Goal: Transaction & Acquisition: Download file/media

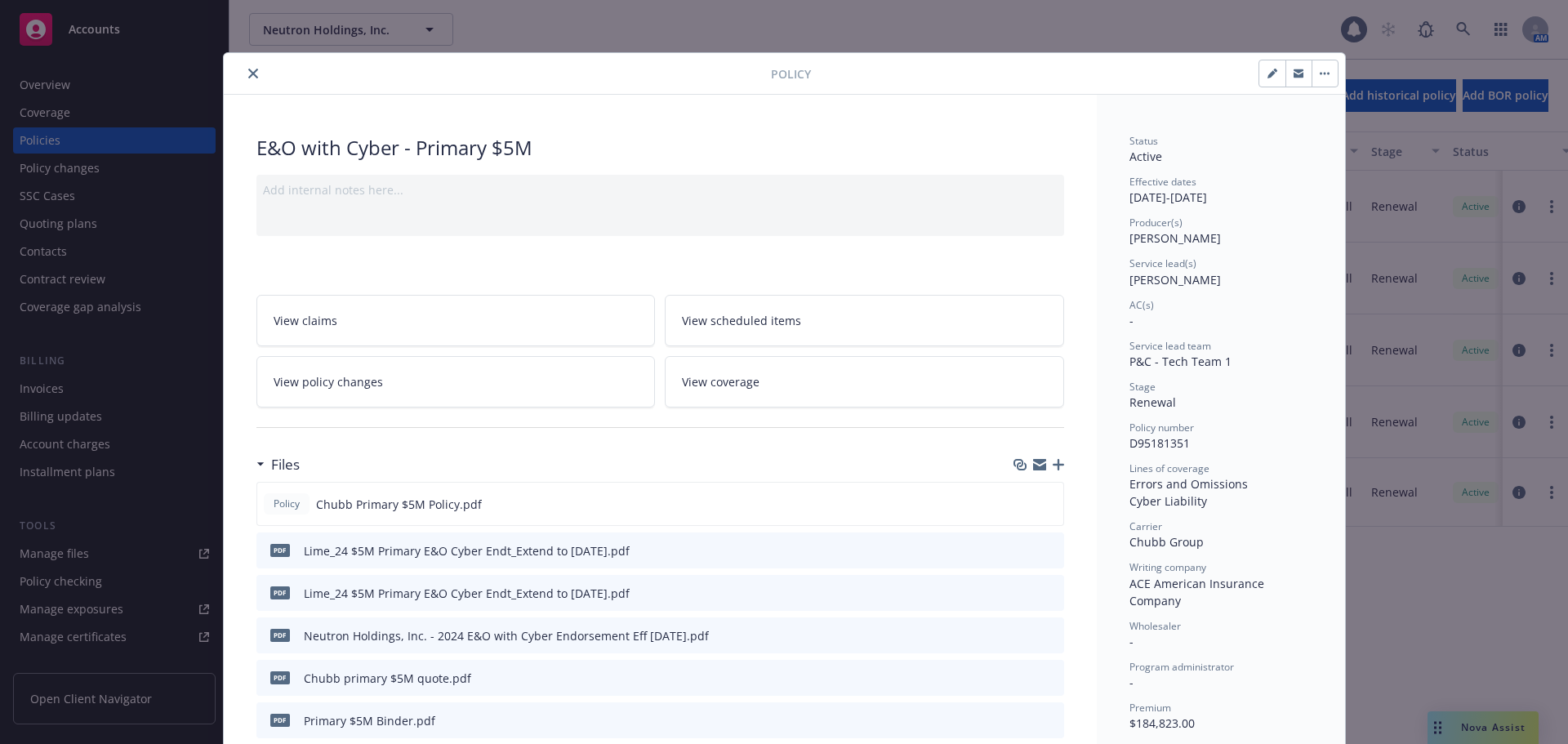
click at [248, 75] on icon "close" at bounding box center [252, 73] width 9 height 9
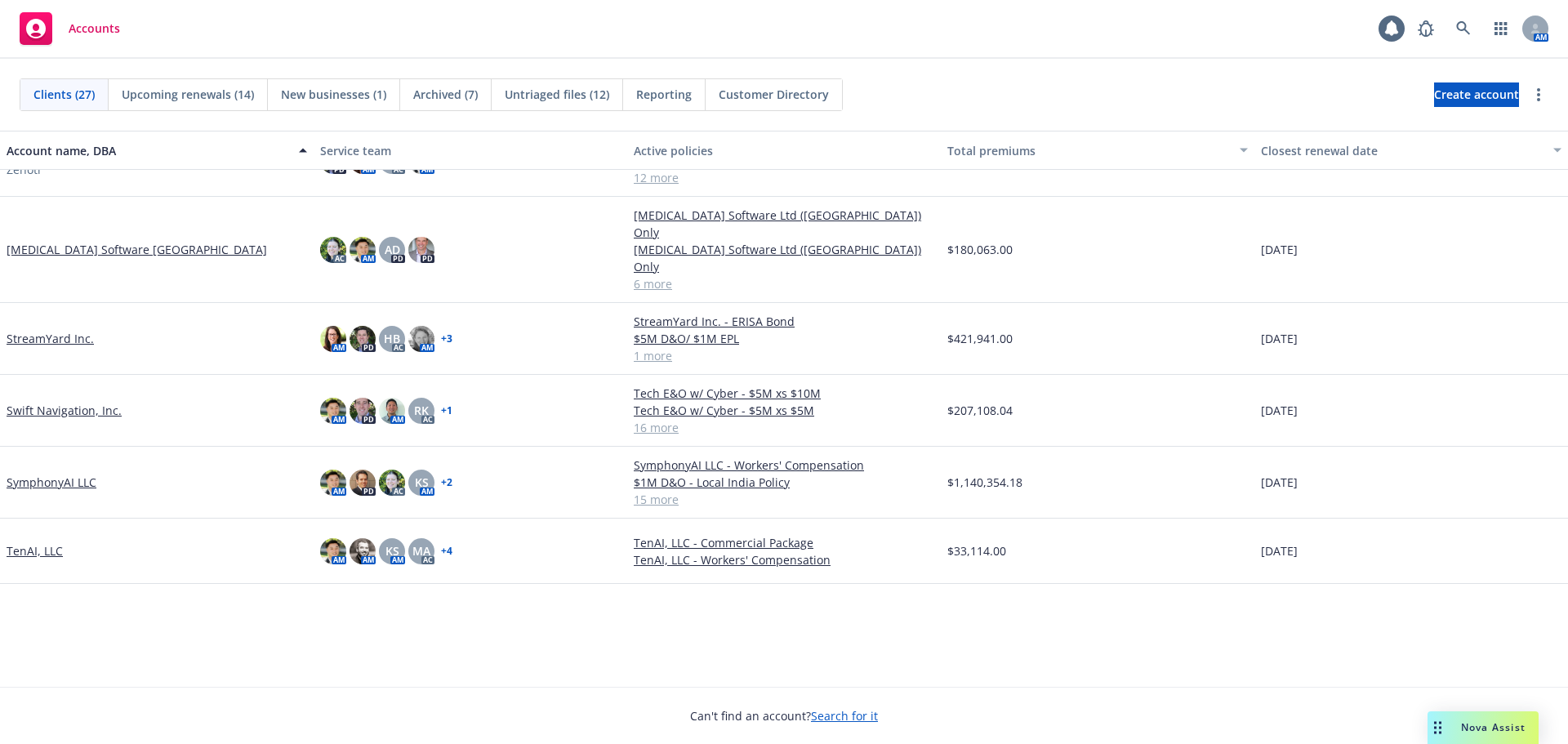
scroll to position [892, 0]
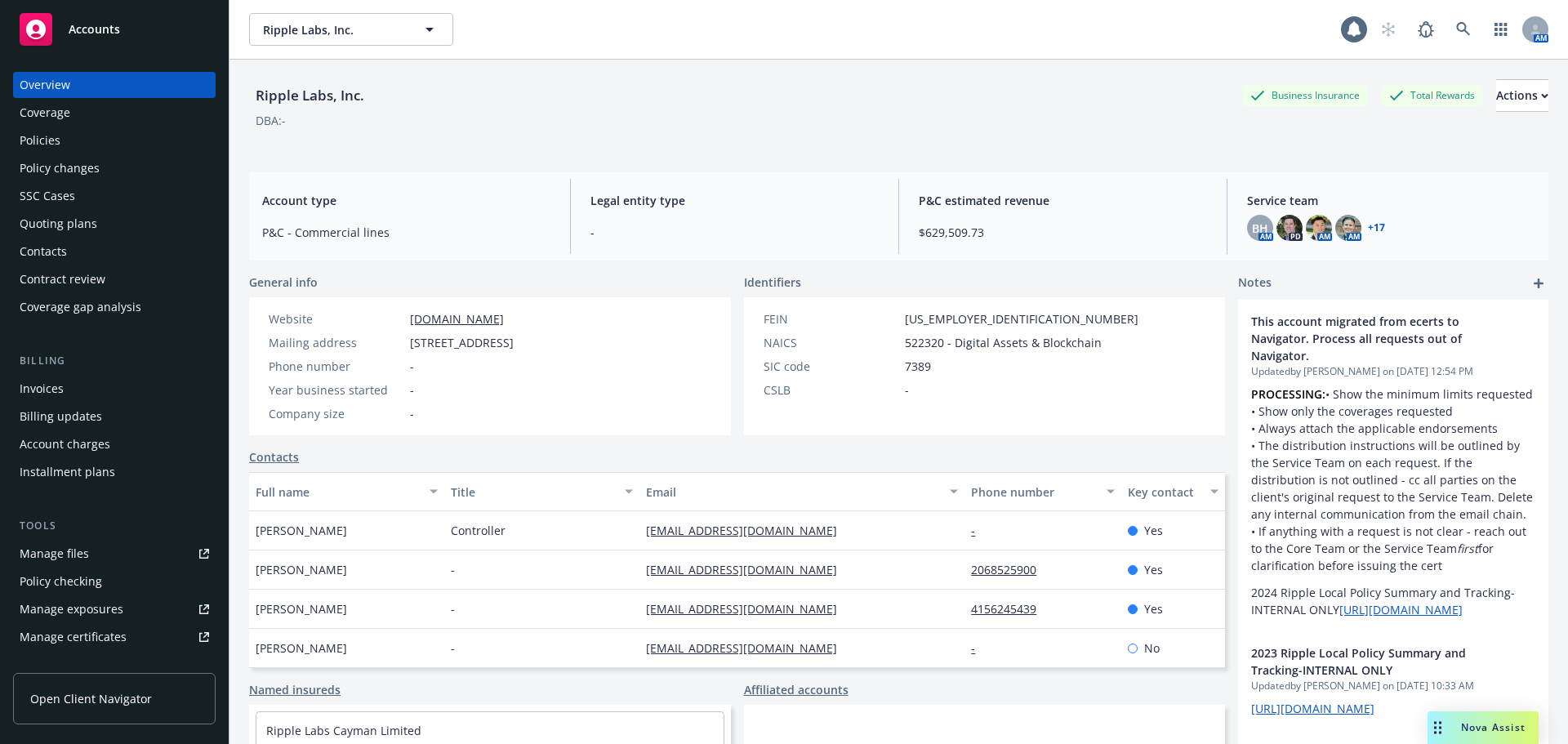
click at [55, 135] on div "Policies" at bounding box center [40, 141] width 41 height 26
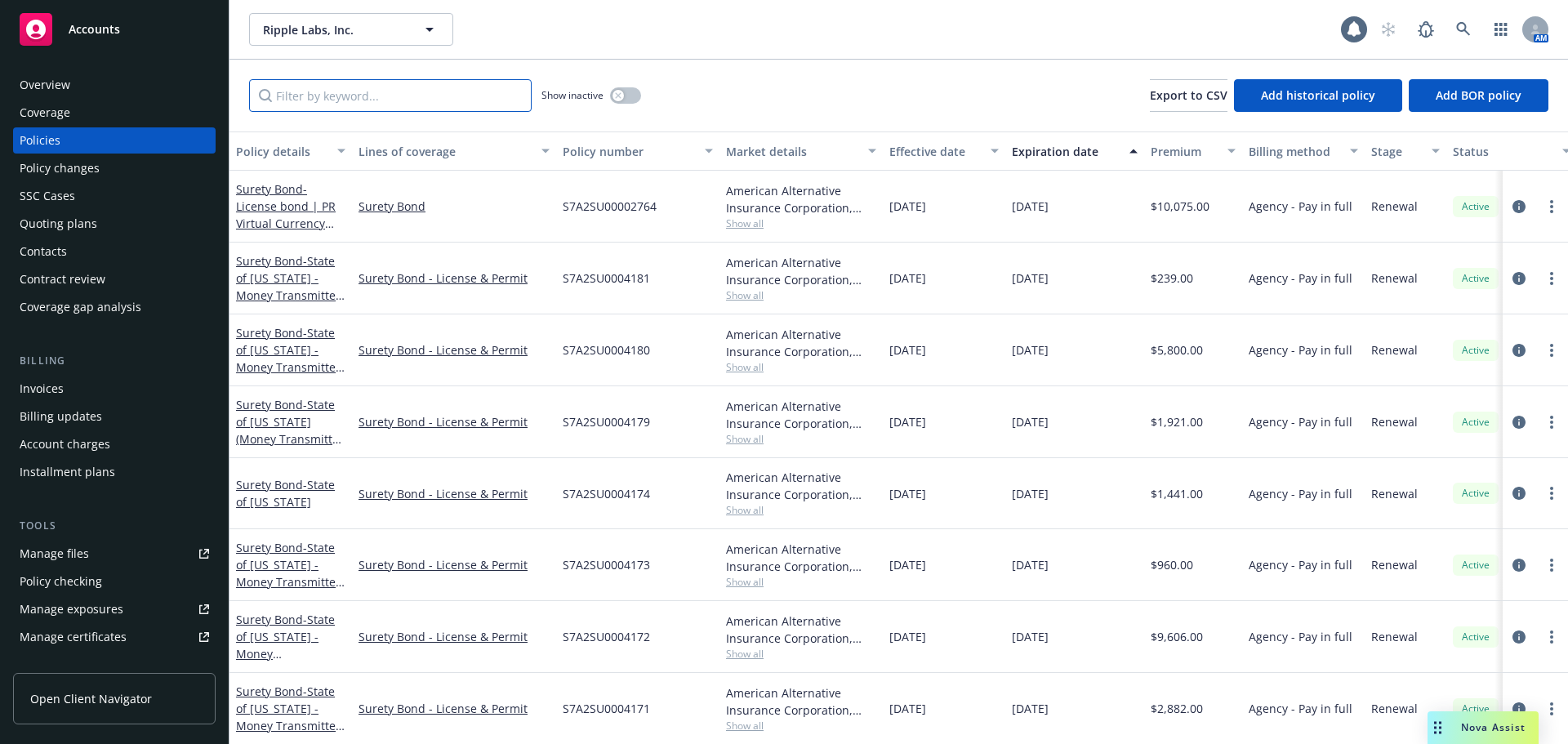
click at [357, 95] on input "Filter by keyword..." at bounding box center [389, 95] width 282 height 33
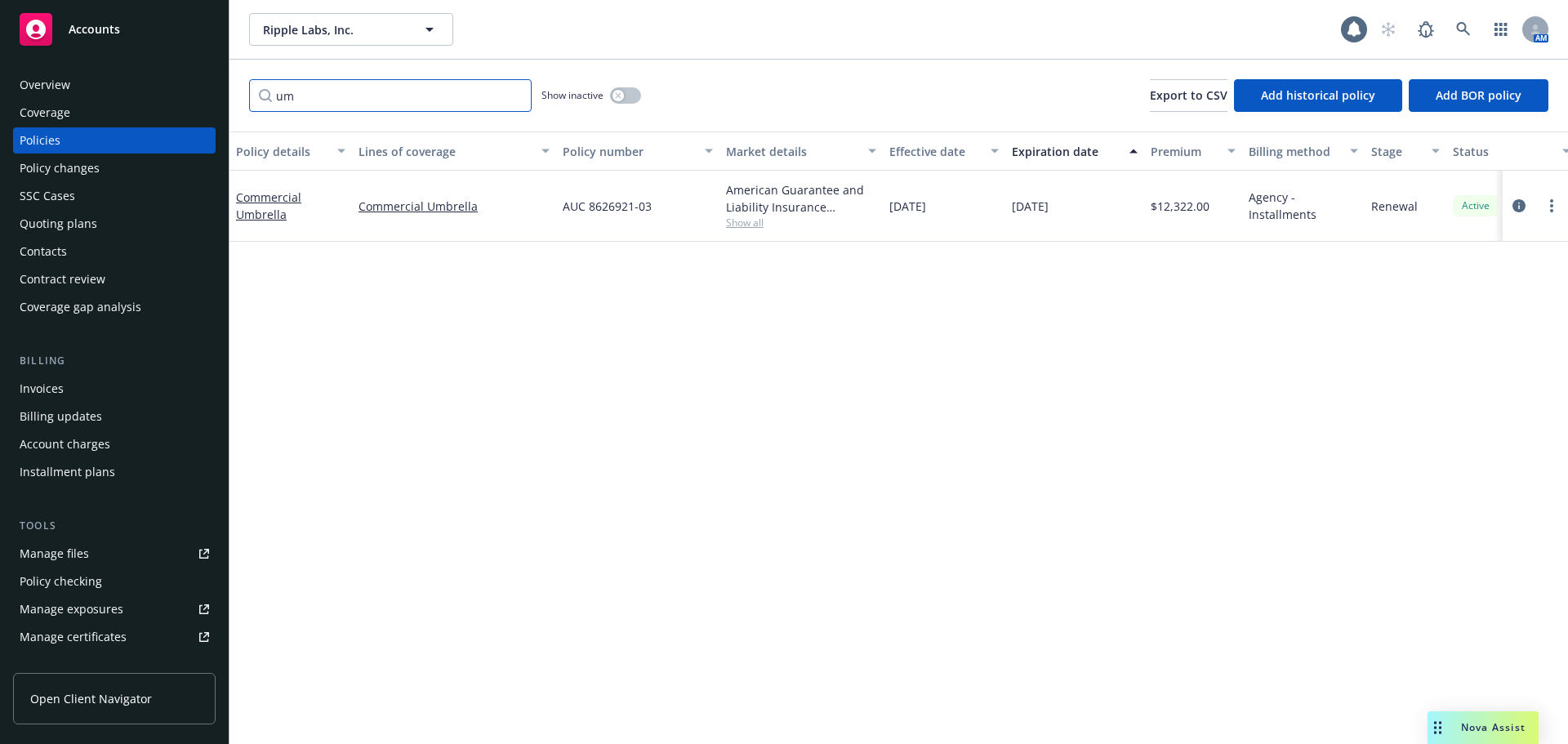
type input "u"
click at [272, 216] on link "Commercial Umbrella" at bounding box center [268, 206] width 65 height 33
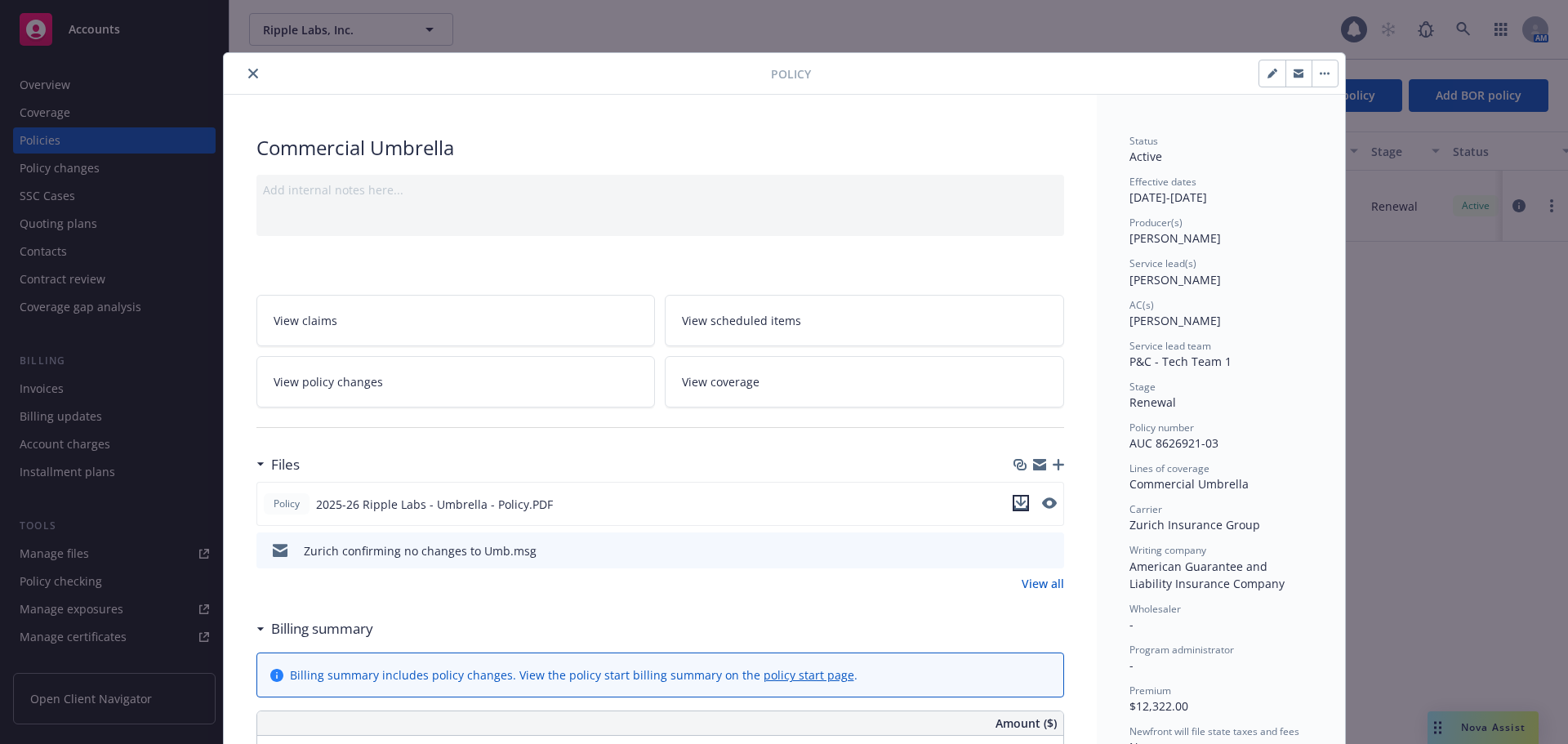
click at [1015, 504] on icon "download file" at bounding box center [1020, 501] width 10 height 9
click at [249, 76] on icon "close" at bounding box center [252, 73] width 9 height 9
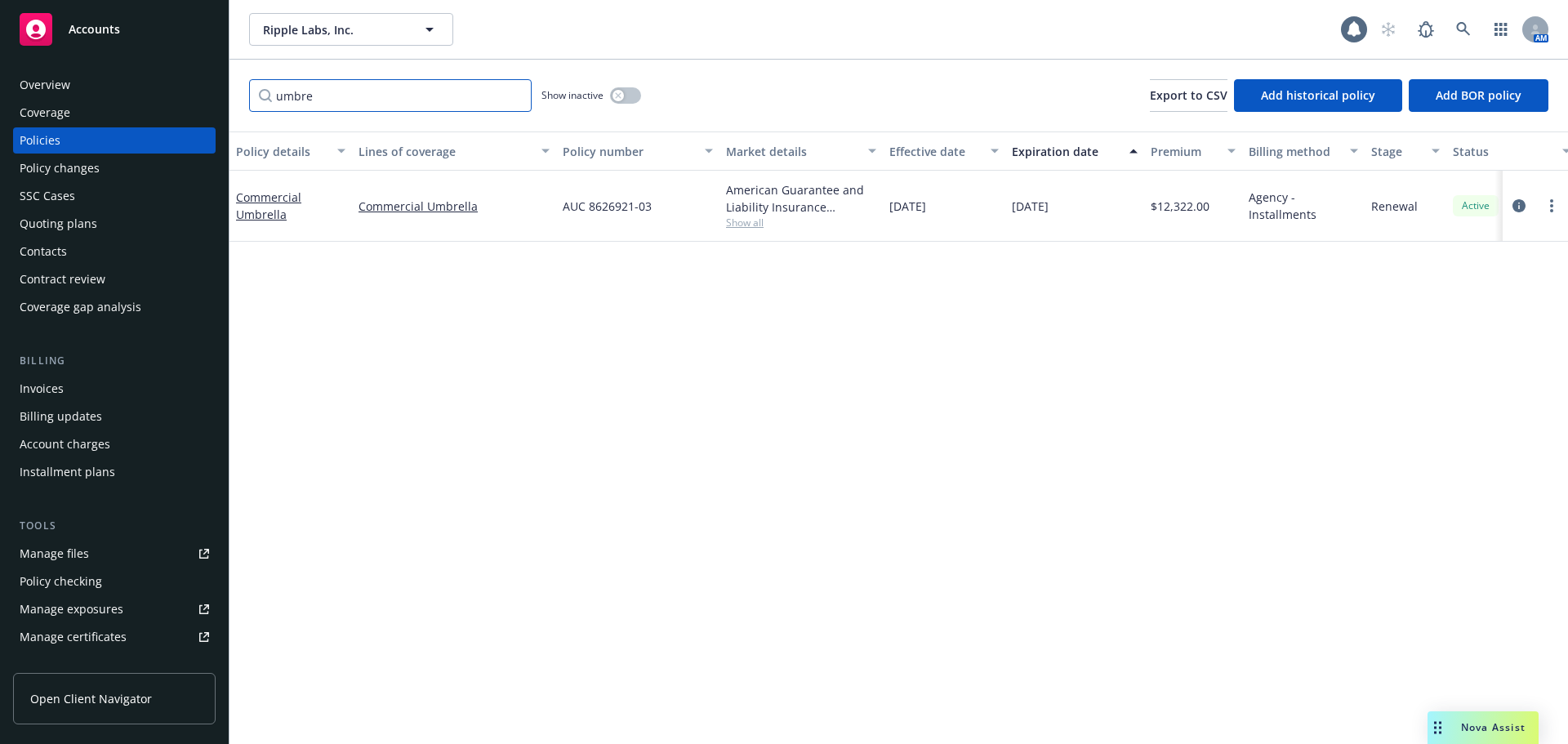
drag, startPoint x: 377, startPoint y: 94, endPoint x: 208, endPoint y: 100, distance: 169.1
click at [208, 100] on div "Accounts Overview Coverage Policies Policy changes SSC Cases Quoting plans Cont…" at bounding box center [784, 372] width 1568 height 744
click at [267, 194] on span "- Primary $10M Limit" at bounding box center [275, 205] width 79 height 33
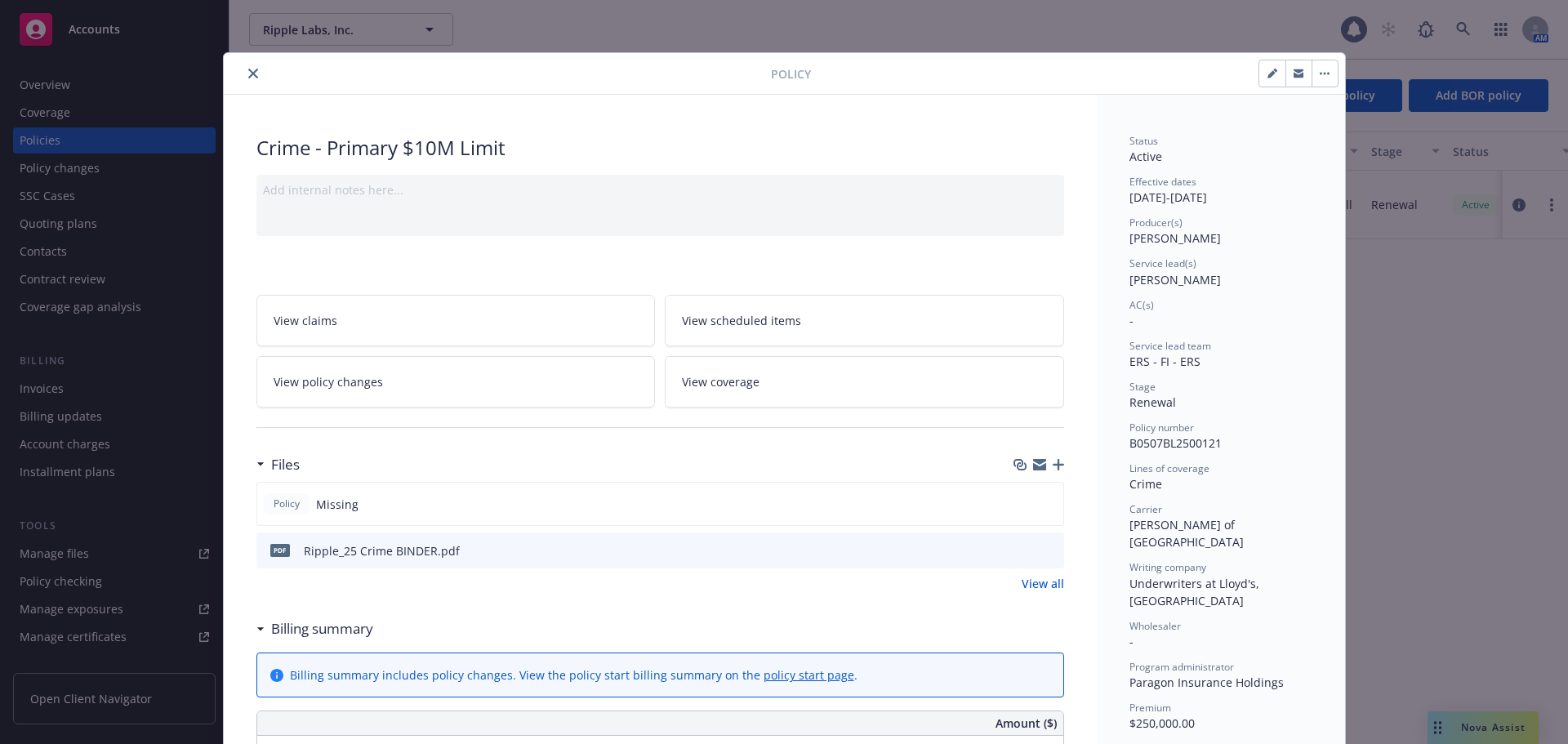
click at [1017, 551] on icon "download file" at bounding box center [1021, 549] width 13 height 13
click at [242, 64] on div at bounding box center [500, 73] width 540 height 20
click at [252, 70] on button "close" at bounding box center [253, 73] width 20 height 20
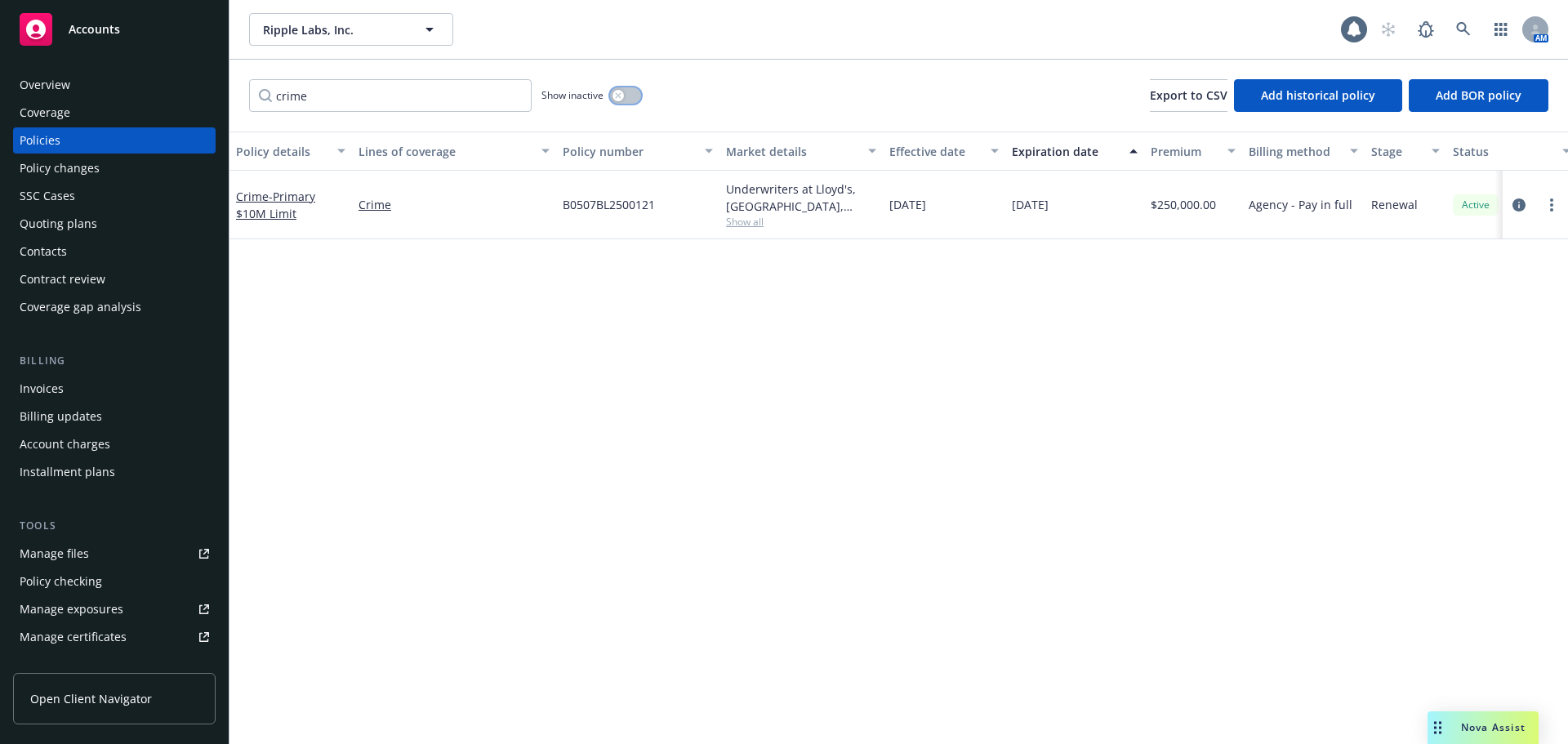
click at [633, 93] on button "button" at bounding box center [625, 95] width 31 height 16
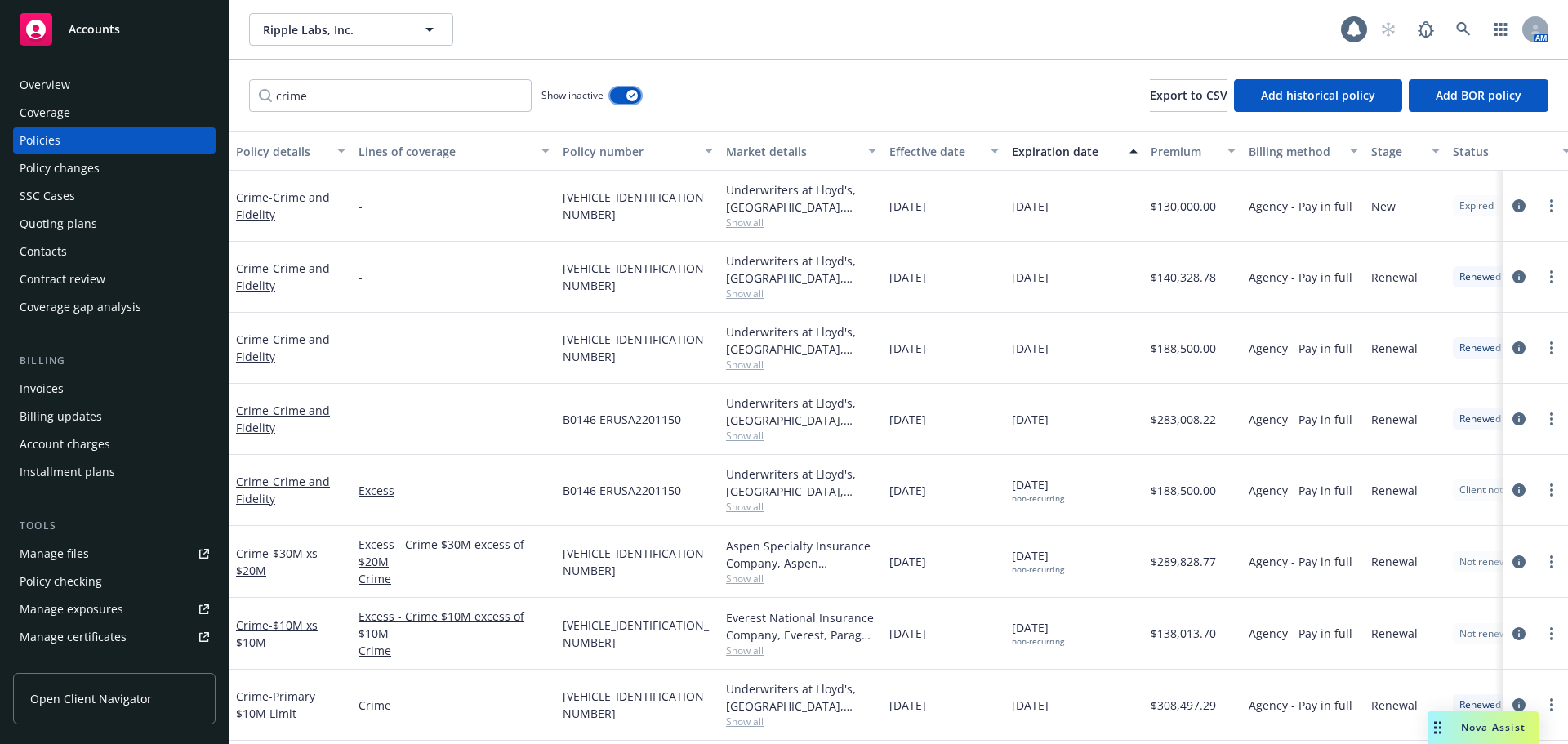
scroll to position [77, 0]
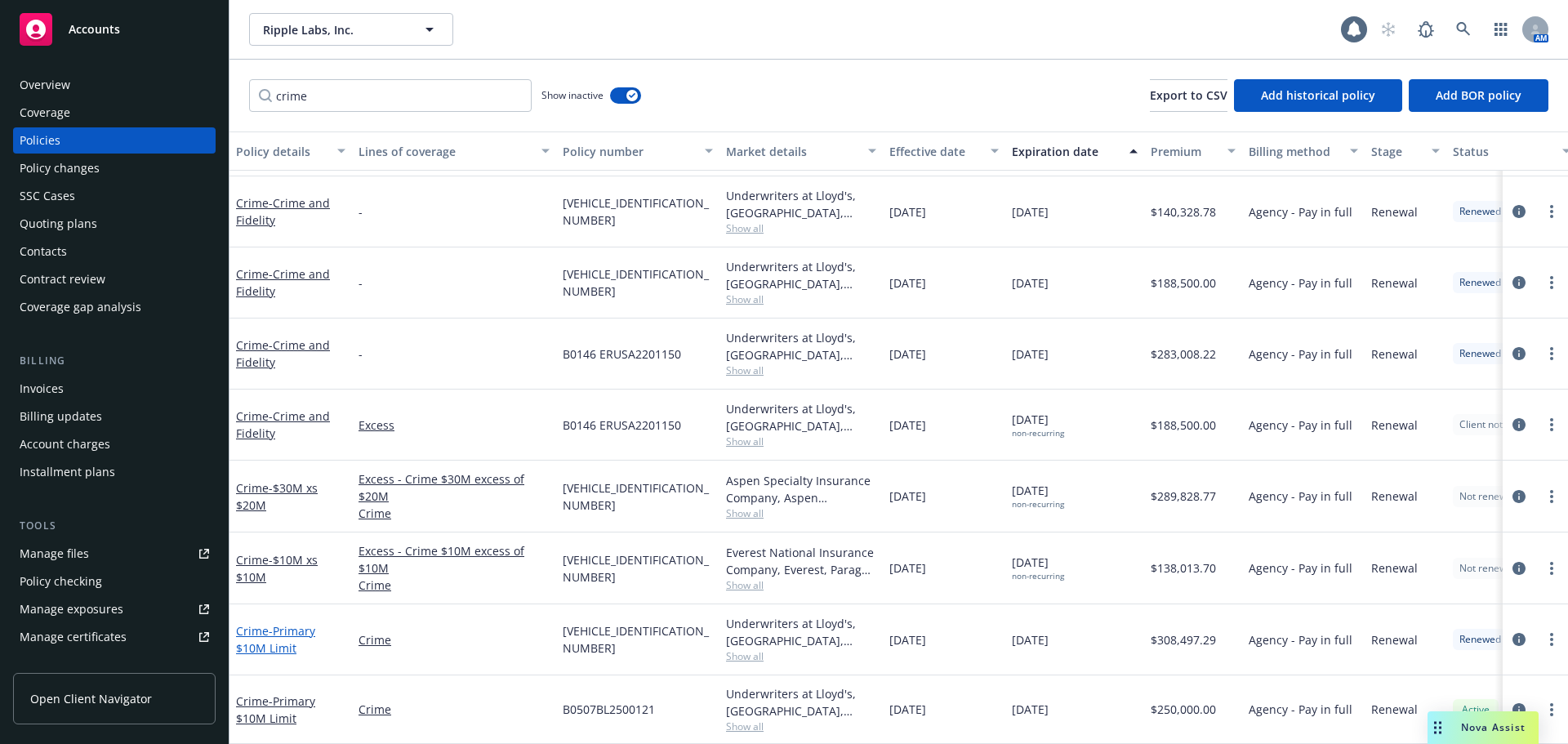
click at [284, 632] on span "- Primary $10M Limit" at bounding box center [275, 639] width 79 height 33
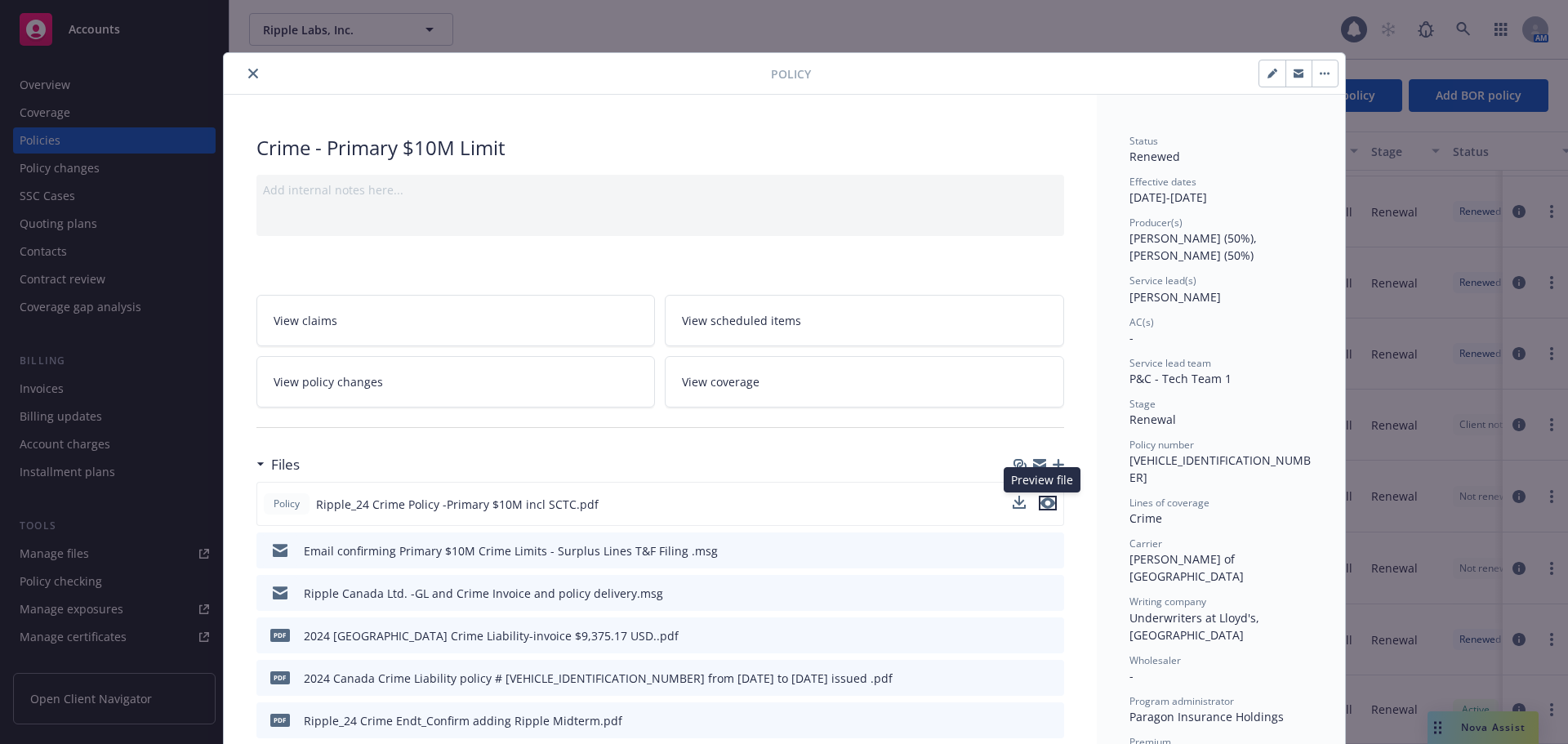
click at [1044, 503] on icon "preview file" at bounding box center [1047, 503] width 15 height 11
click at [1017, 505] on icon "download file" at bounding box center [1020, 503] width 13 height 13
drag, startPoint x: 247, startPoint y: 75, endPoint x: 277, endPoint y: 171, distance: 100.6
click at [248, 75] on icon "close" at bounding box center [252, 73] width 9 height 9
click at [248, 74] on icon "close" at bounding box center [252, 73] width 9 height 9
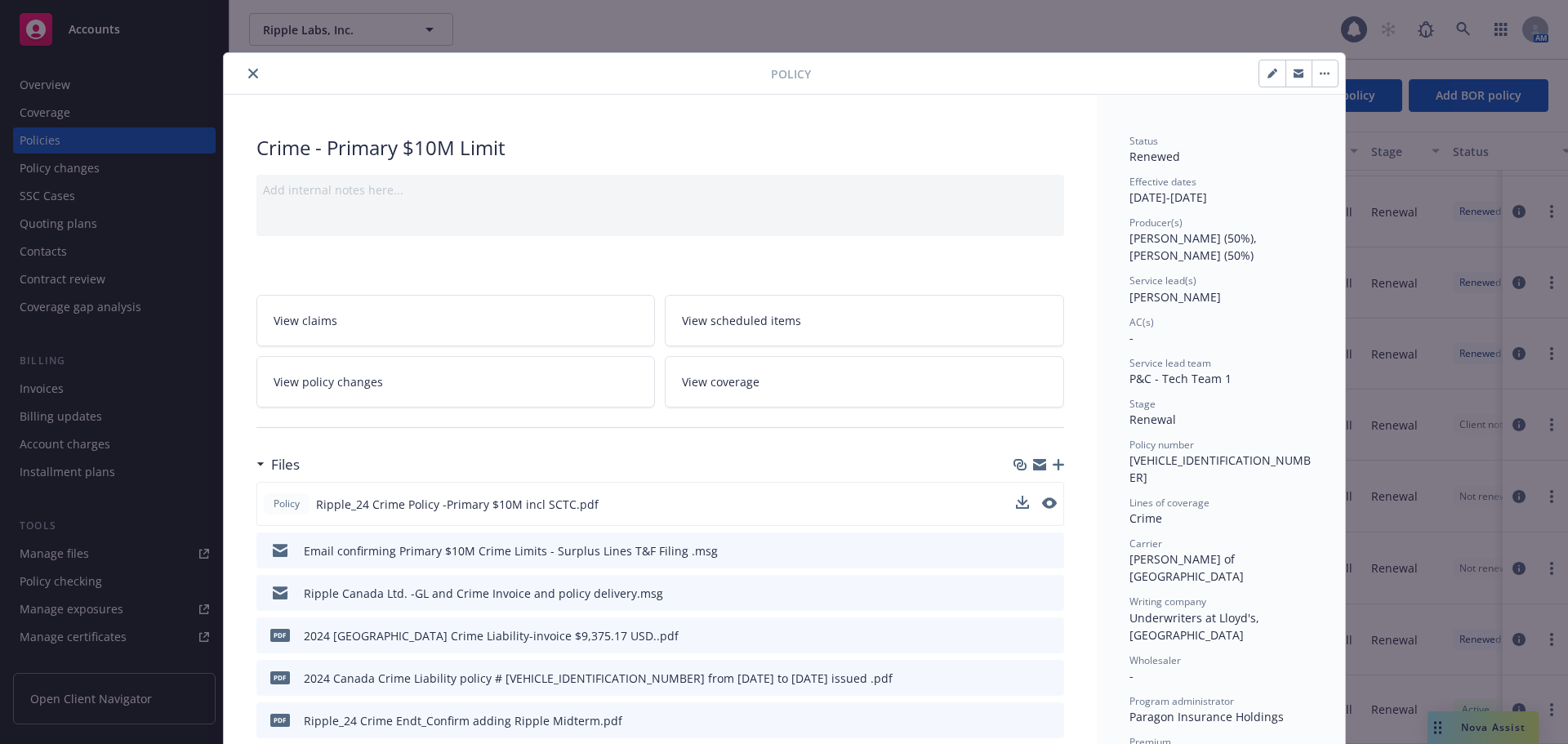
click at [247, 76] on div "crime Show inactive Export to CSV Add historical policy Add BOR policy" at bounding box center [899, 95] width 1338 height 72
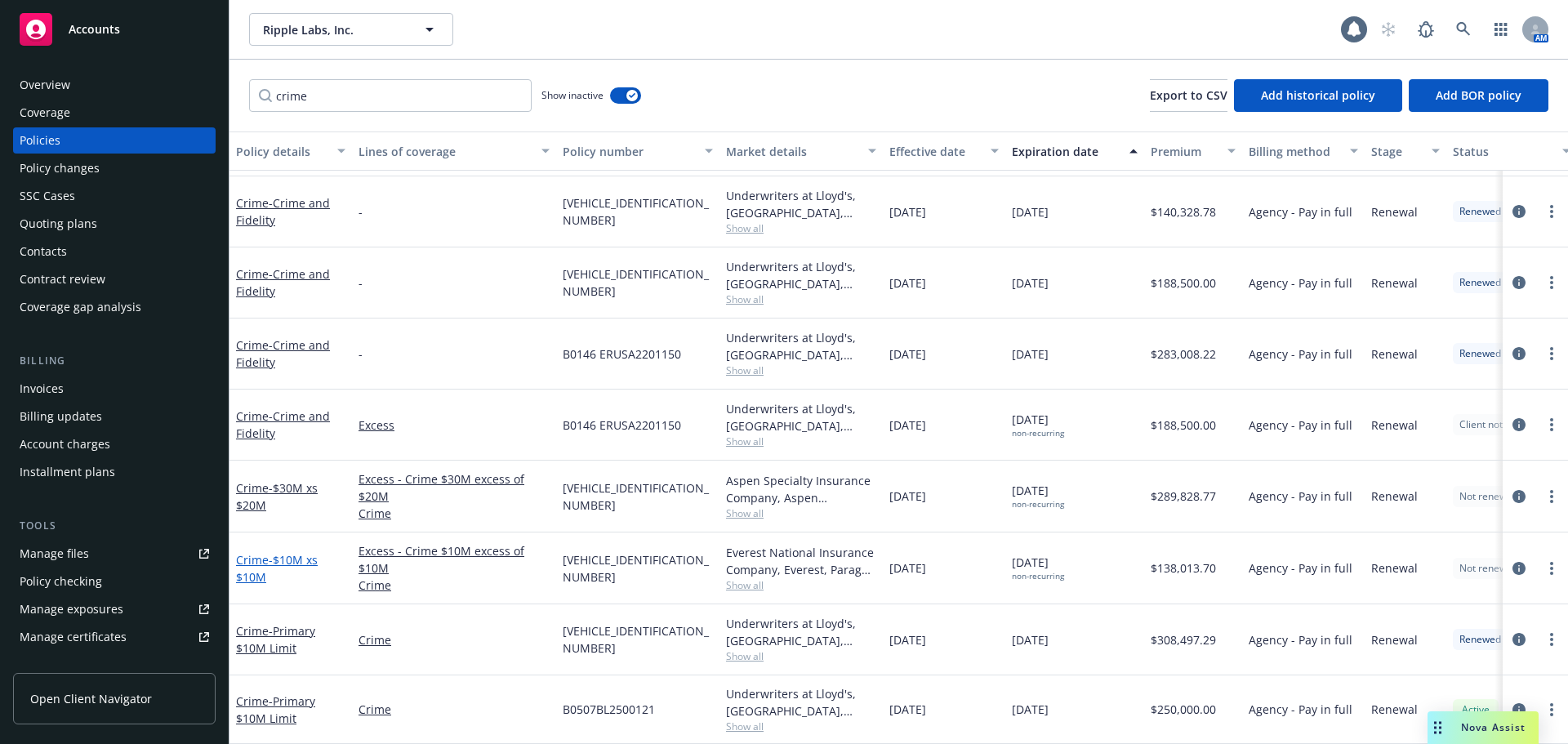
click at [285, 553] on span "- $10M xs $10M" at bounding box center [276, 569] width 81 height 33
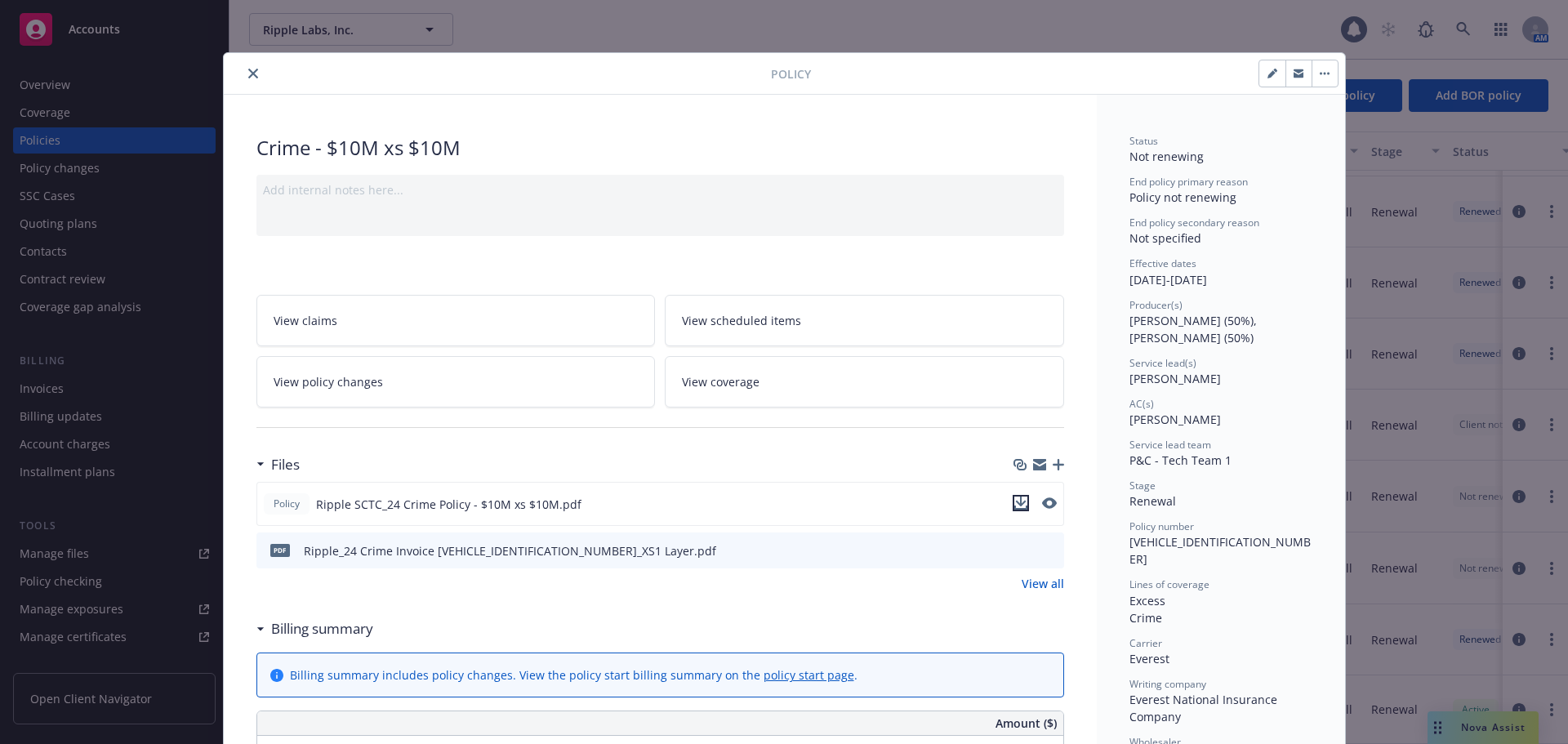
click at [1014, 505] on icon "download file" at bounding box center [1020, 503] width 13 height 13
drag, startPoint x: 248, startPoint y: 75, endPoint x: 256, endPoint y: 100, distance: 26.2
click at [248, 75] on icon "close" at bounding box center [252, 73] width 9 height 9
click at [1064, 33] on div "Policy Crime - $10M xs $10M Add internal notes here... View claims View schedul…" at bounding box center [784, 372] width 1568 height 744
click at [248, 75] on icon "close" at bounding box center [252, 73] width 9 height 9
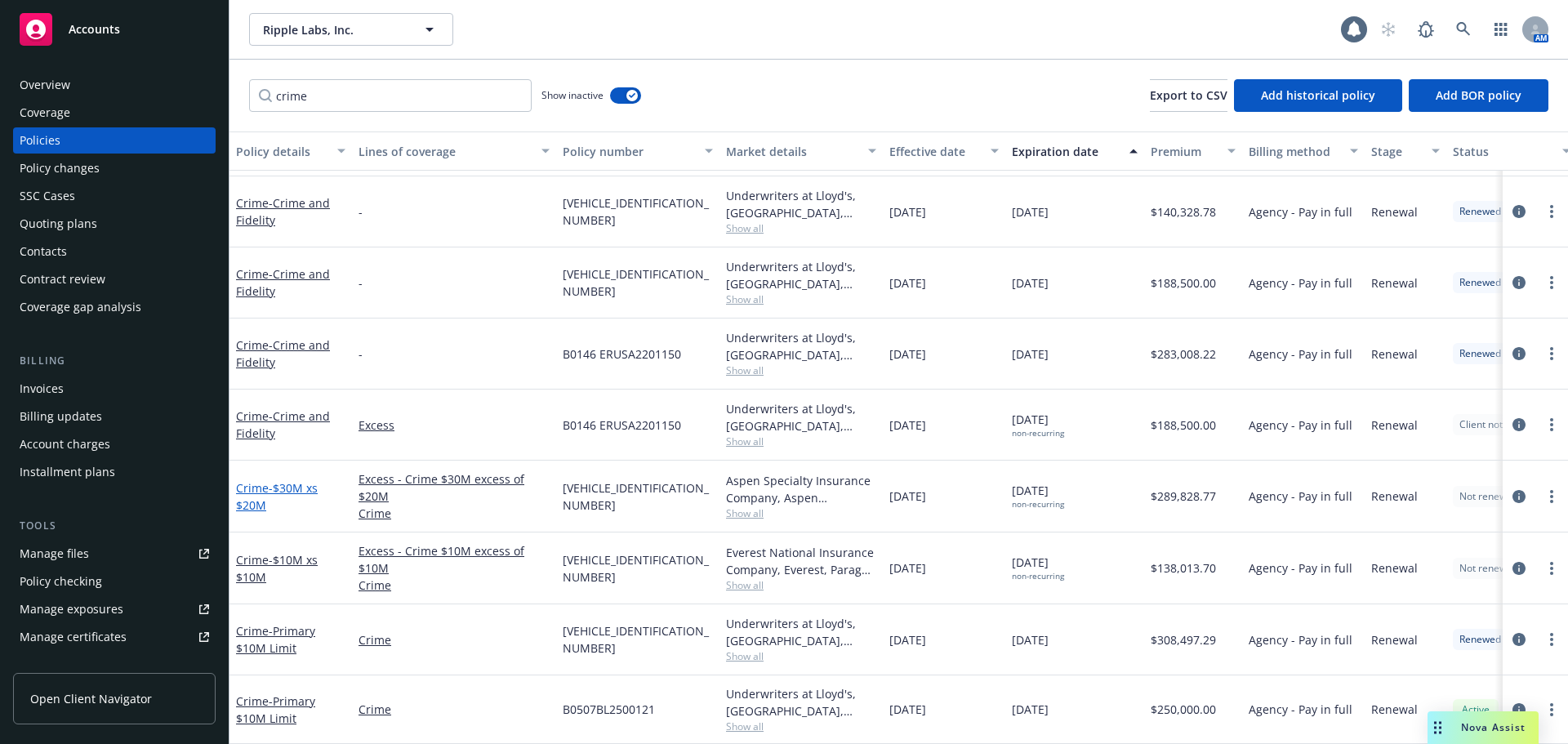
click at [258, 493] on span "- $30M xs $20M" at bounding box center [276, 497] width 81 height 33
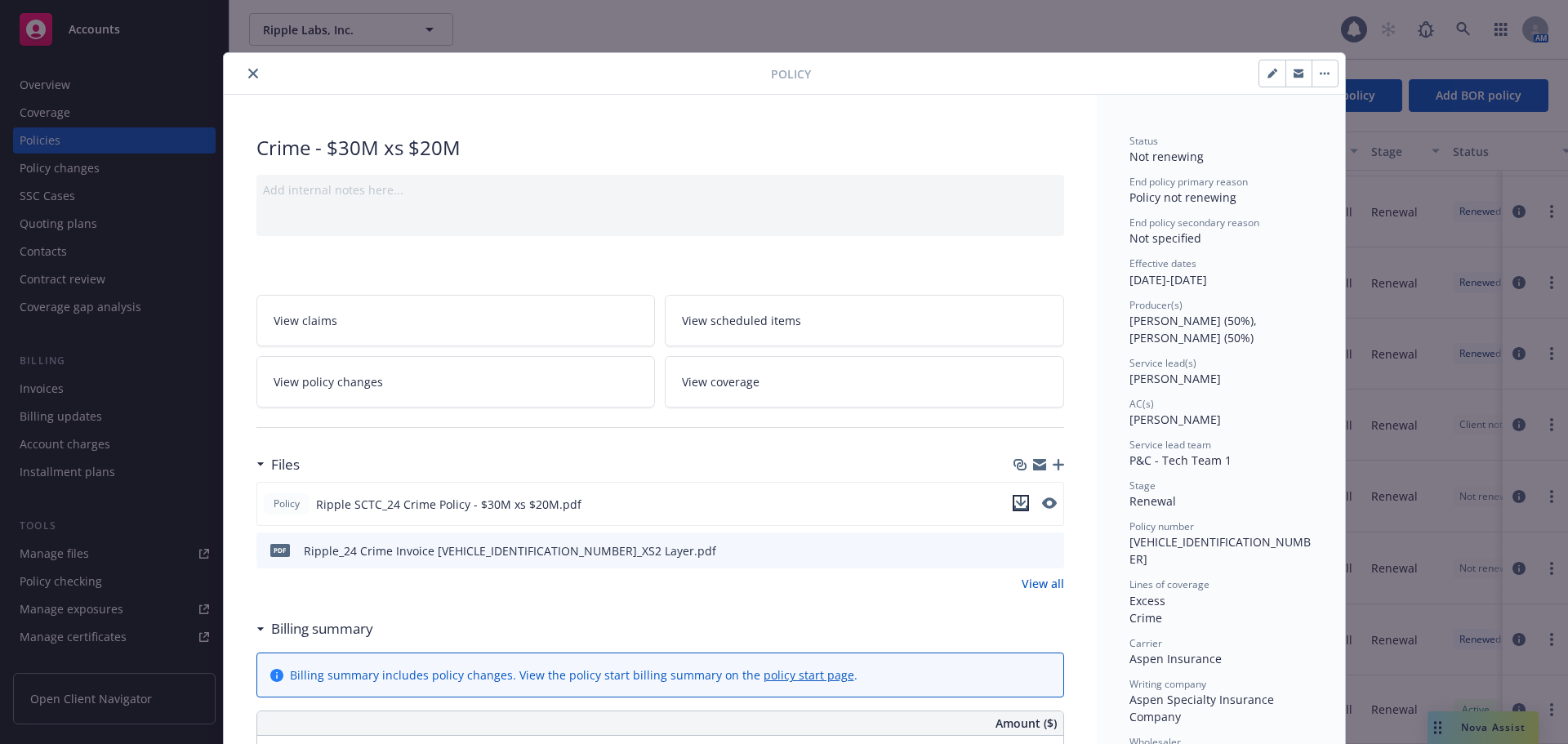
click at [1016, 505] on icon "download file" at bounding box center [1020, 503] width 13 height 13
click at [248, 70] on icon "close" at bounding box center [252, 73] width 9 height 9
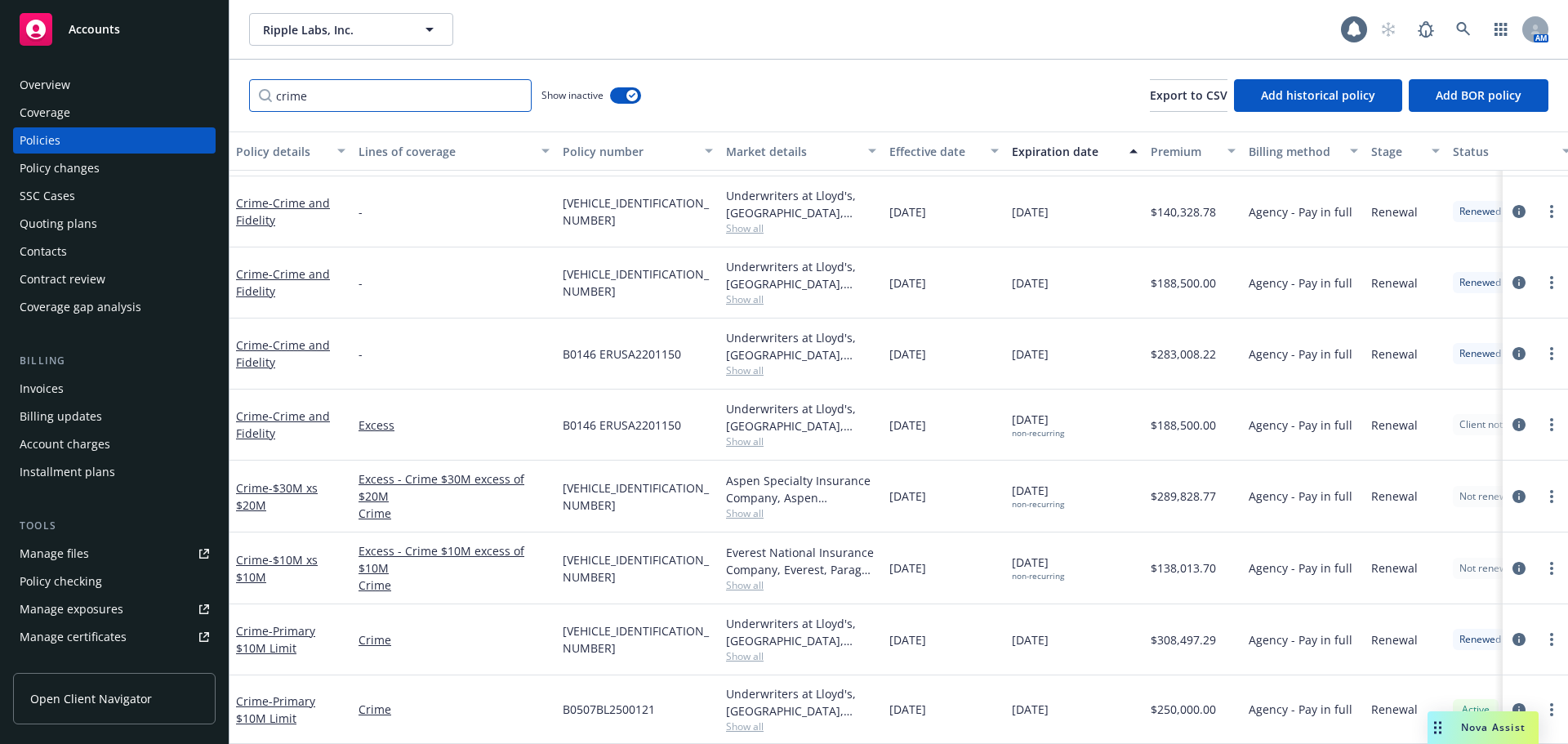
click at [398, 105] on input "crime" at bounding box center [389, 95] width 282 height 33
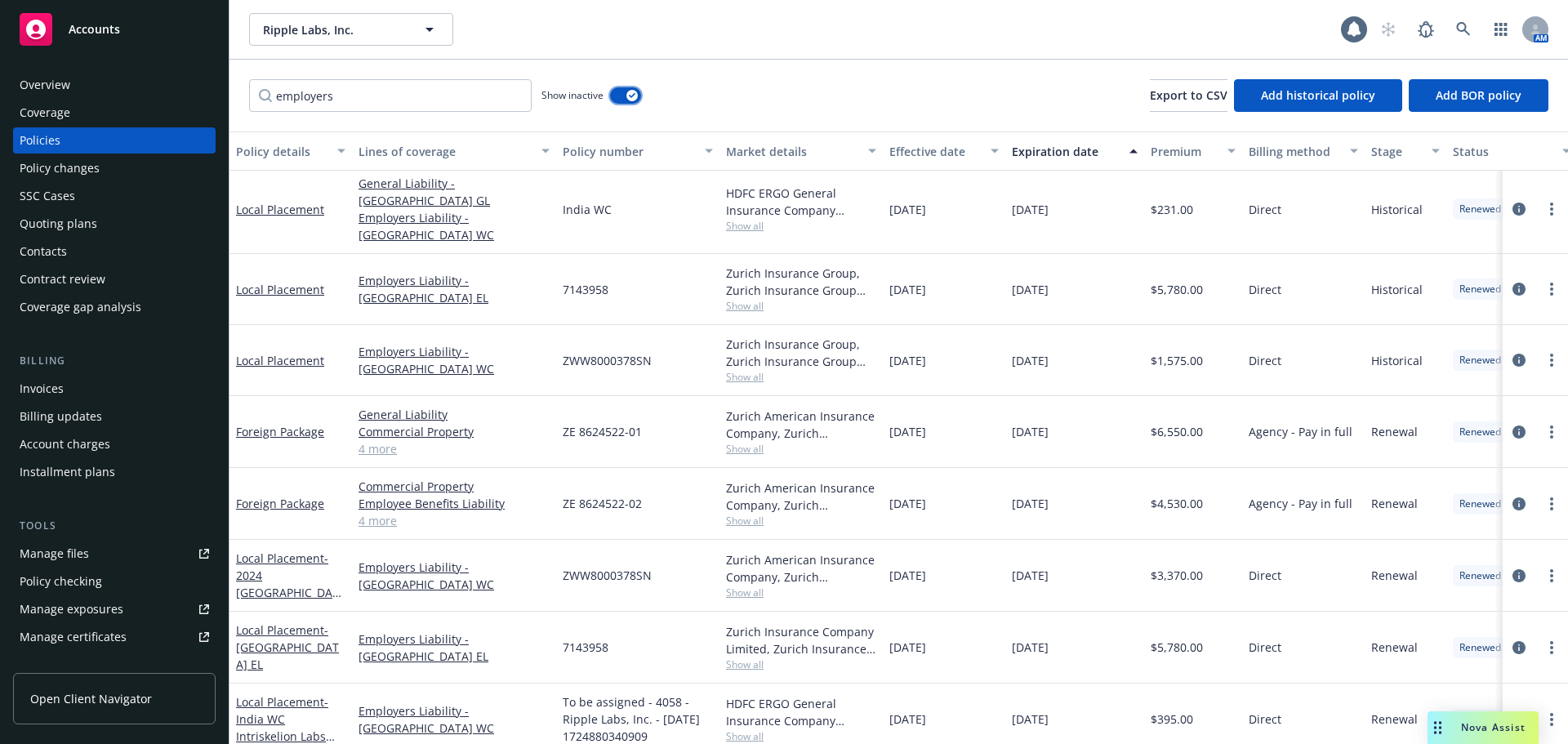
click at [637, 96] on div "button" at bounding box center [631, 95] width 11 height 11
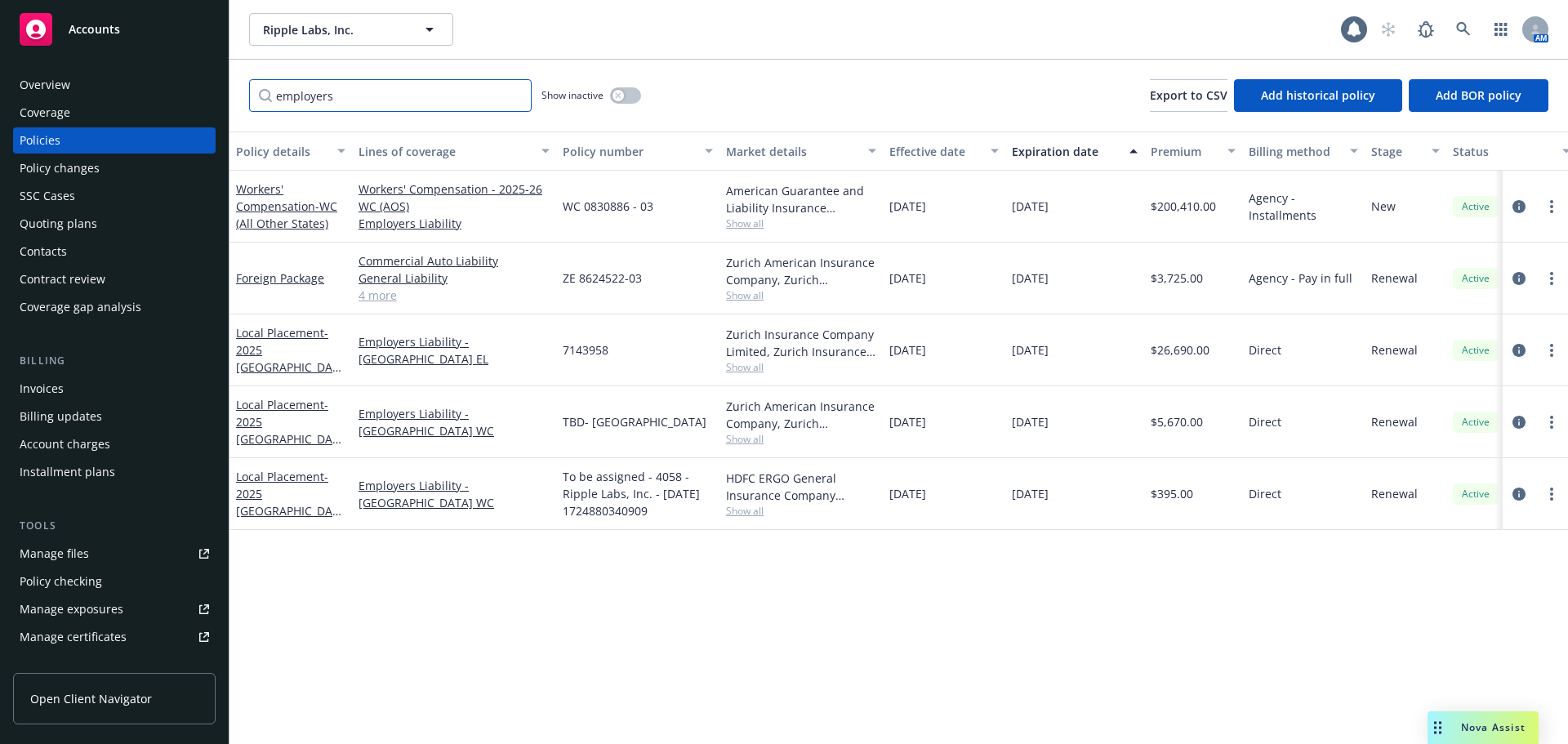
drag, startPoint x: 358, startPoint y: 96, endPoint x: 160, endPoint y: 105, distance: 198.2
click at [163, 105] on div "Accounts Overview Coverage Policies Policy changes SSC Cases Quoting plans Cont…" at bounding box center [784, 372] width 1568 height 744
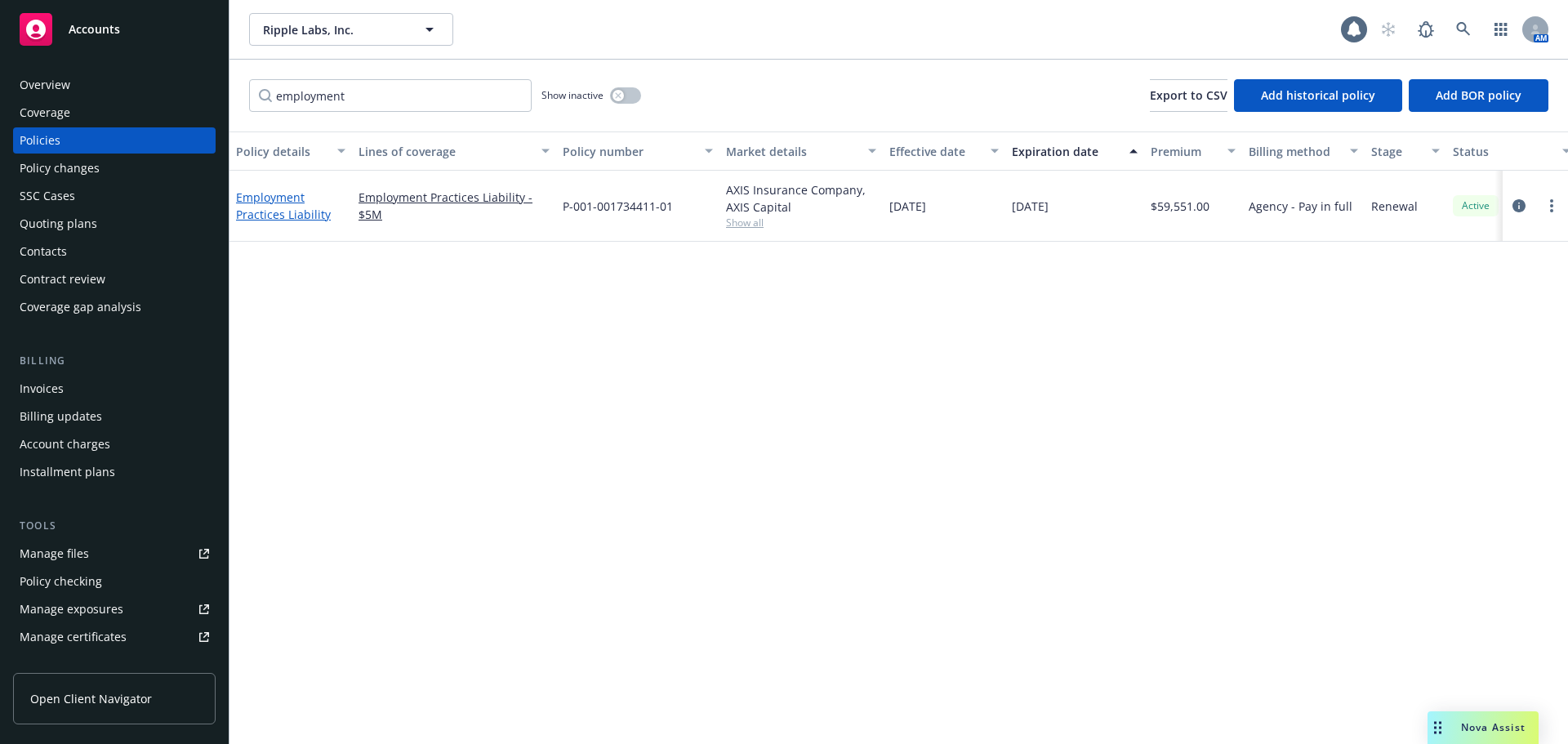
click at [282, 217] on link "Employment Practices Liability" at bounding box center [283, 206] width 94 height 33
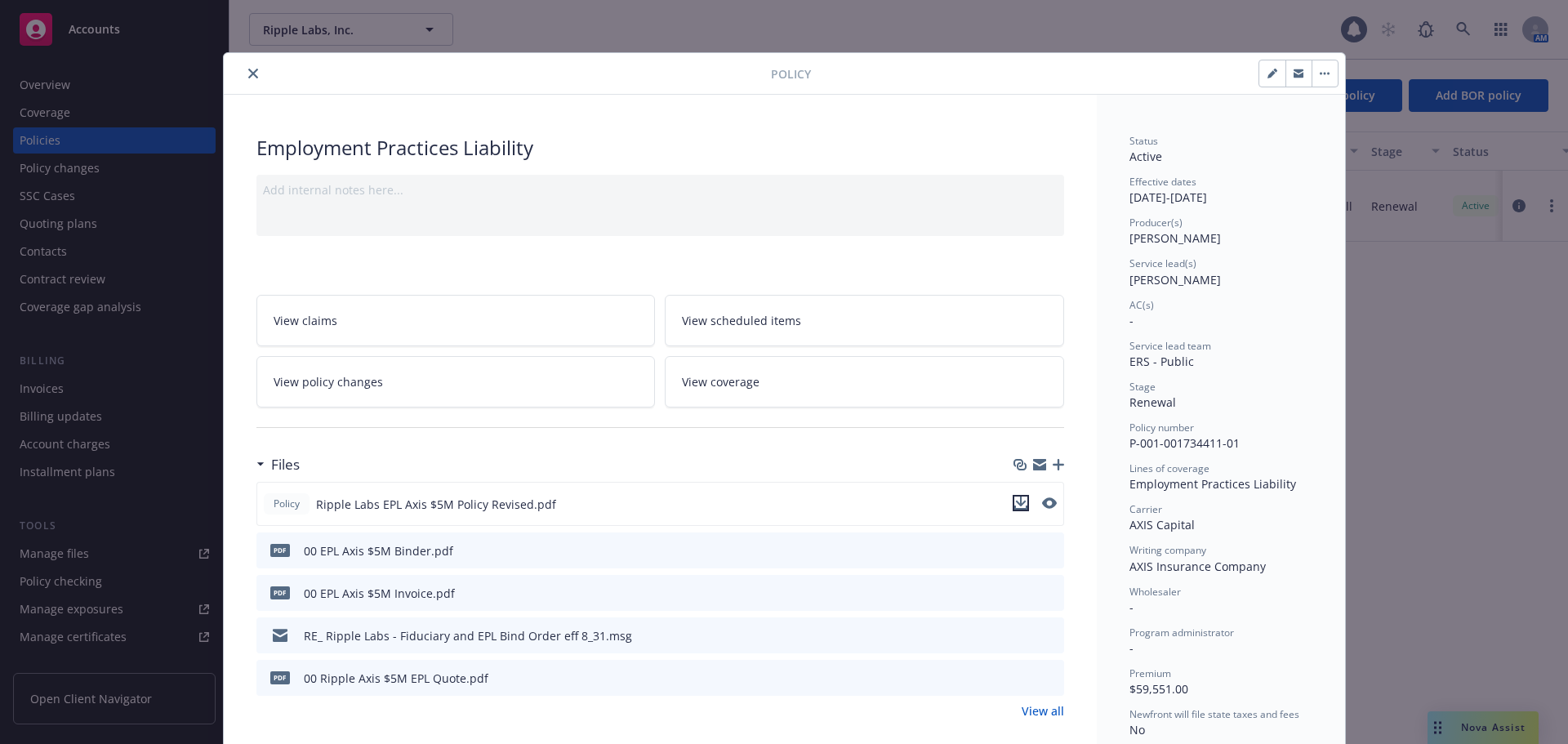
click at [1018, 505] on icon "download file" at bounding box center [1020, 503] width 13 height 13
click at [248, 73] on icon "close" at bounding box center [252, 73] width 9 height 9
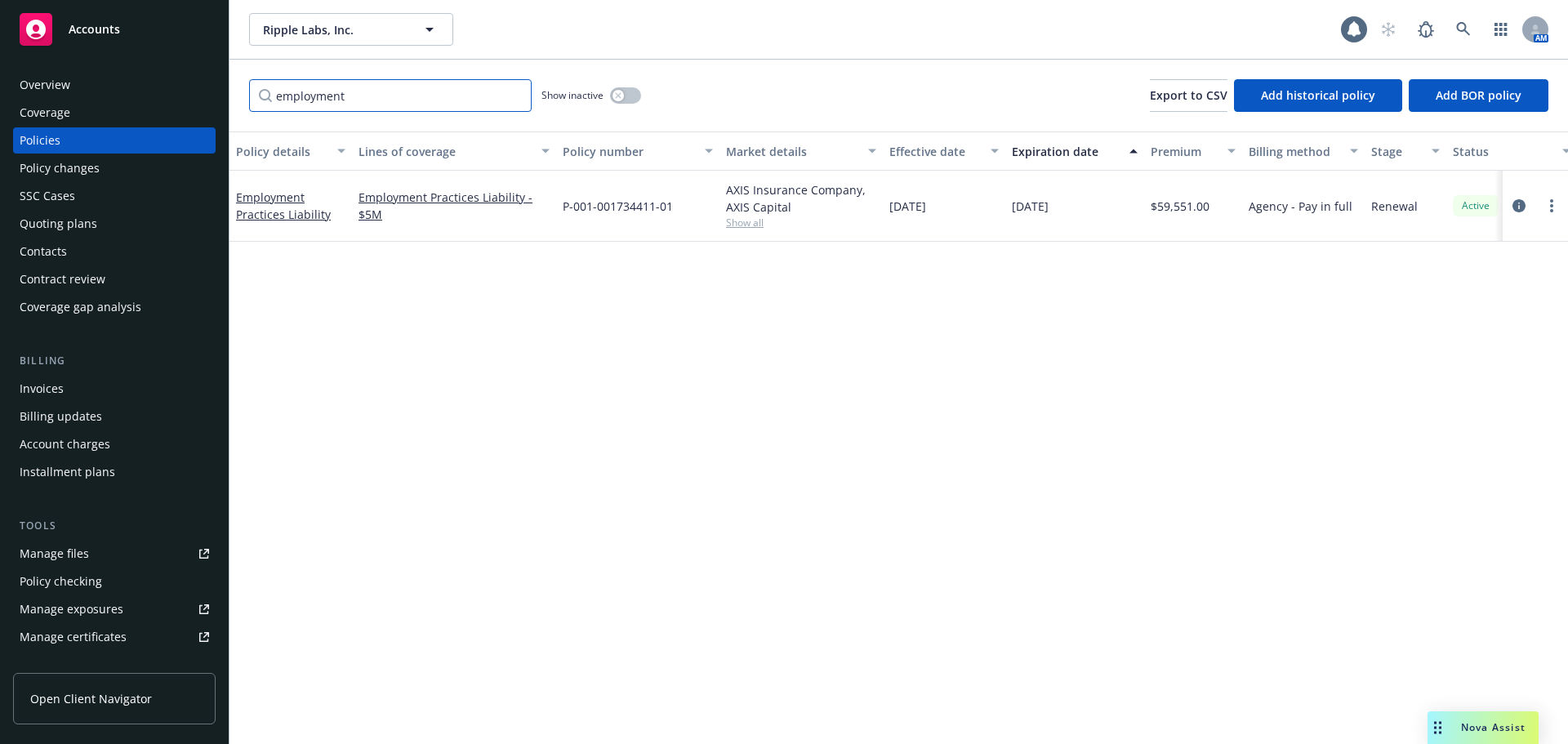
drag, startPoint x: 404, startPoint y: 94, endPoint x: 183, endPoint y: 100, distance: 221.1
click at [184, 102] on div "Accounts Overview Coverage Policies Policy changes SSC Cases Quoting plans Cont…" at bounding box center [784, 372] width 1568 height 744
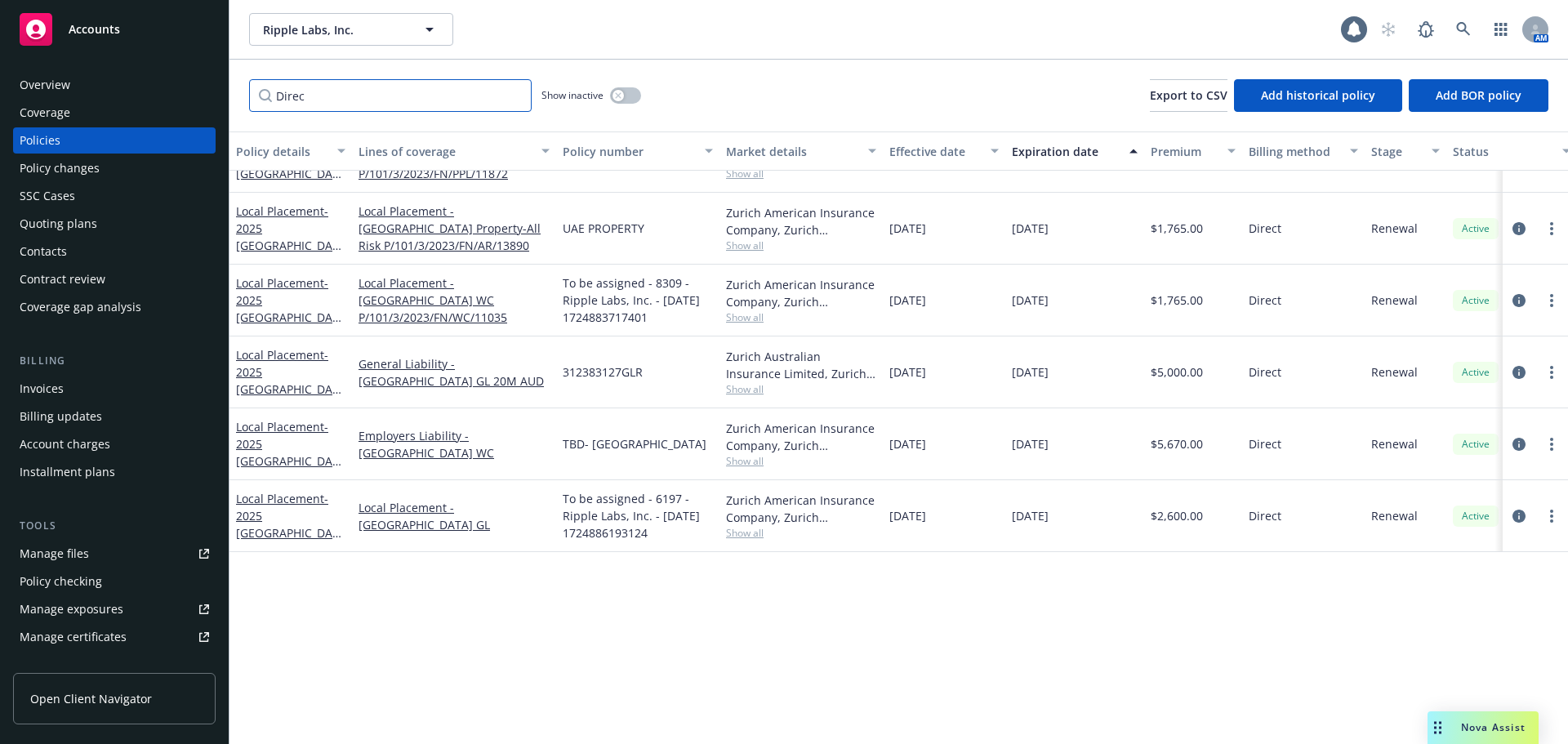
scroll to position [572, 0]
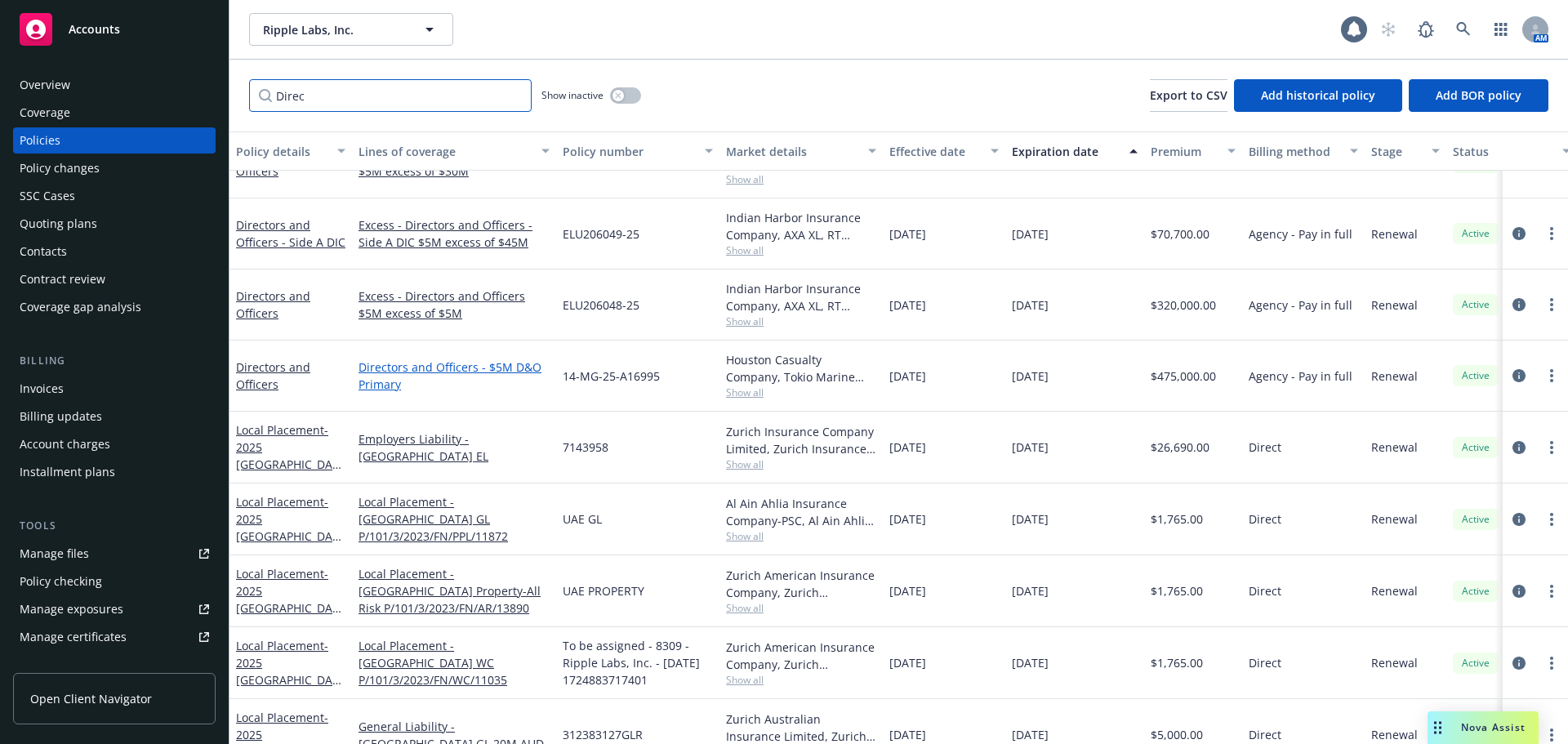
type input "Direc"
click at [395, 384] on link "Directors and Officers - $5M D&O Primary" at bounding box center [454, 376] width 191 height 34
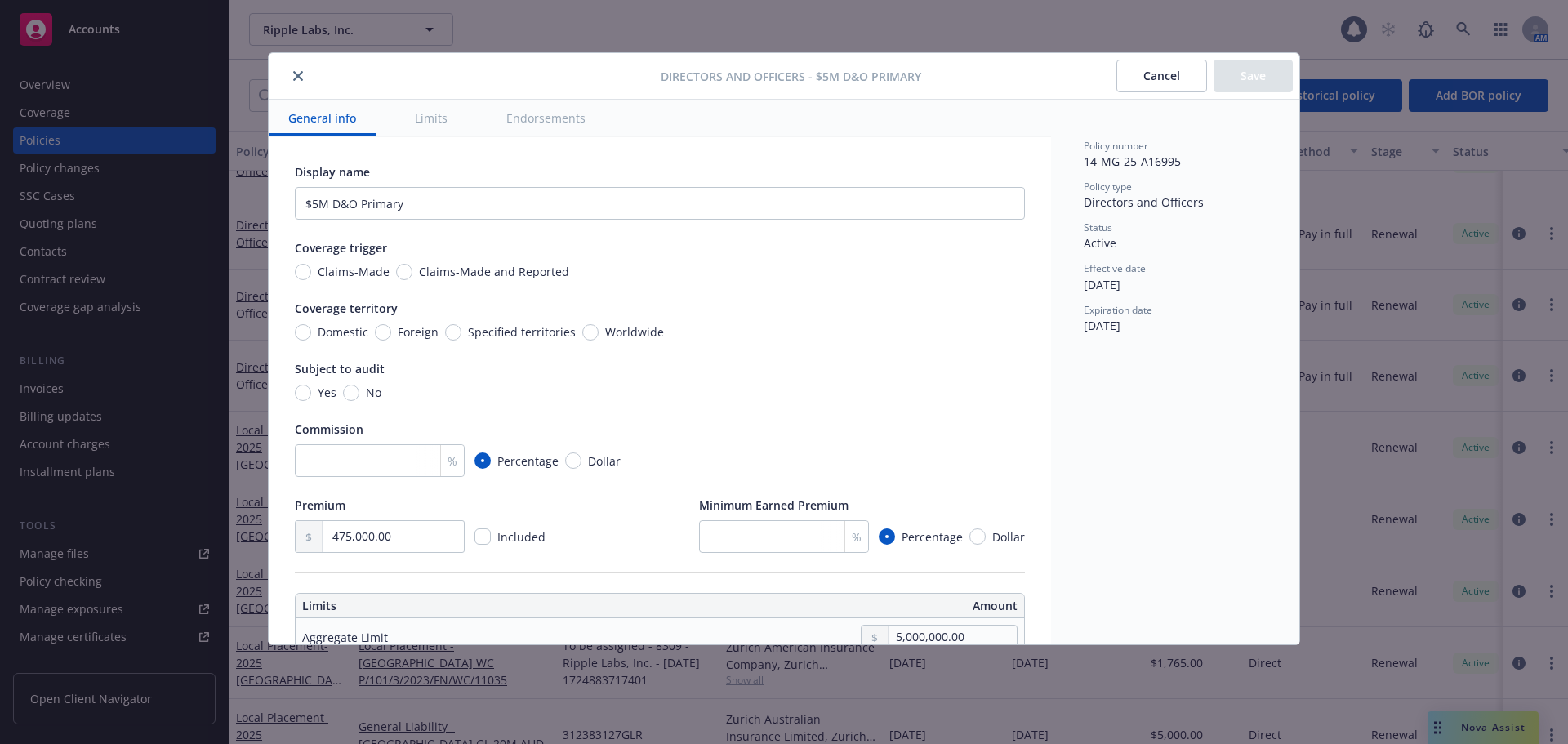
click at [299, 82] on button "close" at bounding box center [298, 76] width 20 height 20
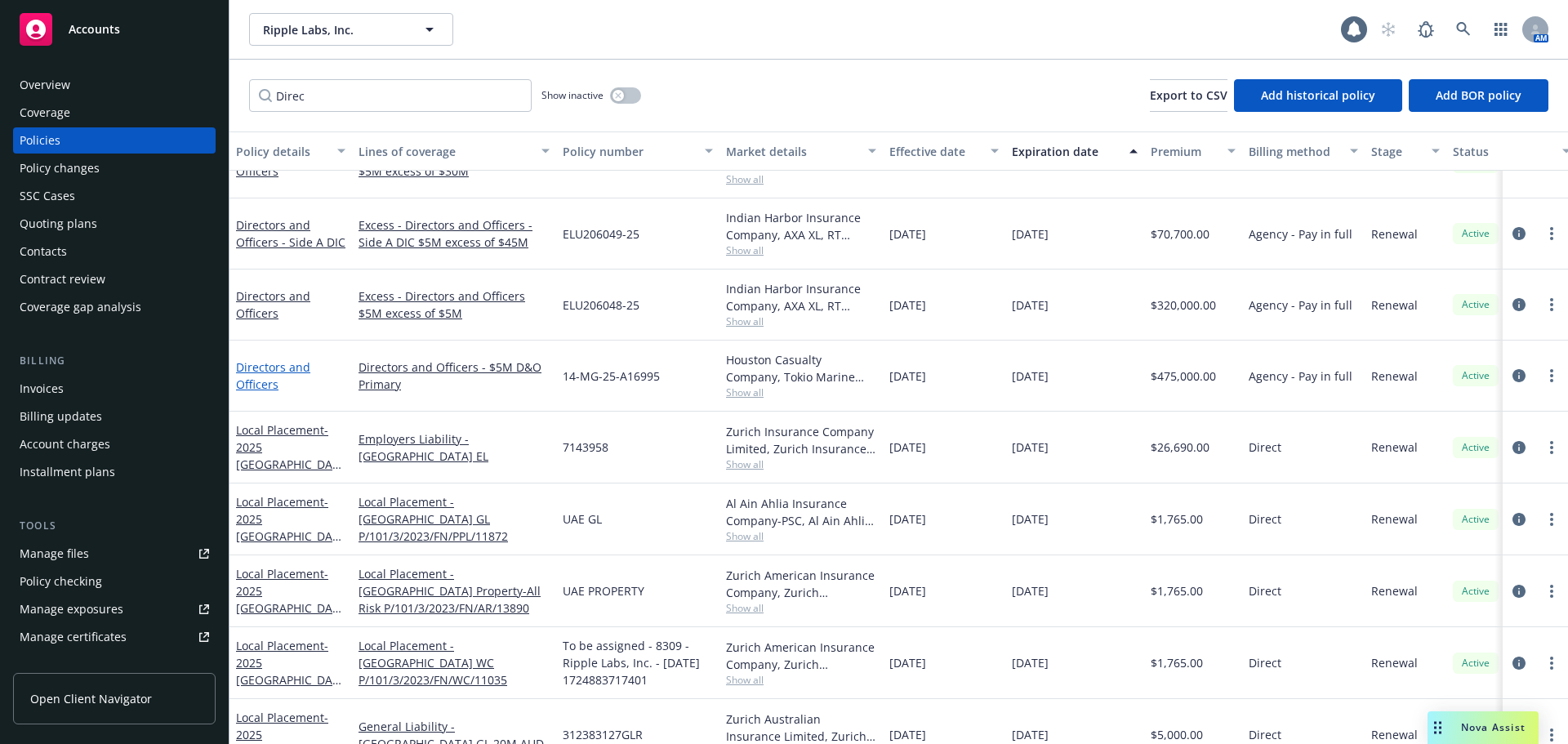
click at [258, 369] on link "Directors and Officers" at bounding box center [273, 376] width 75 height 33
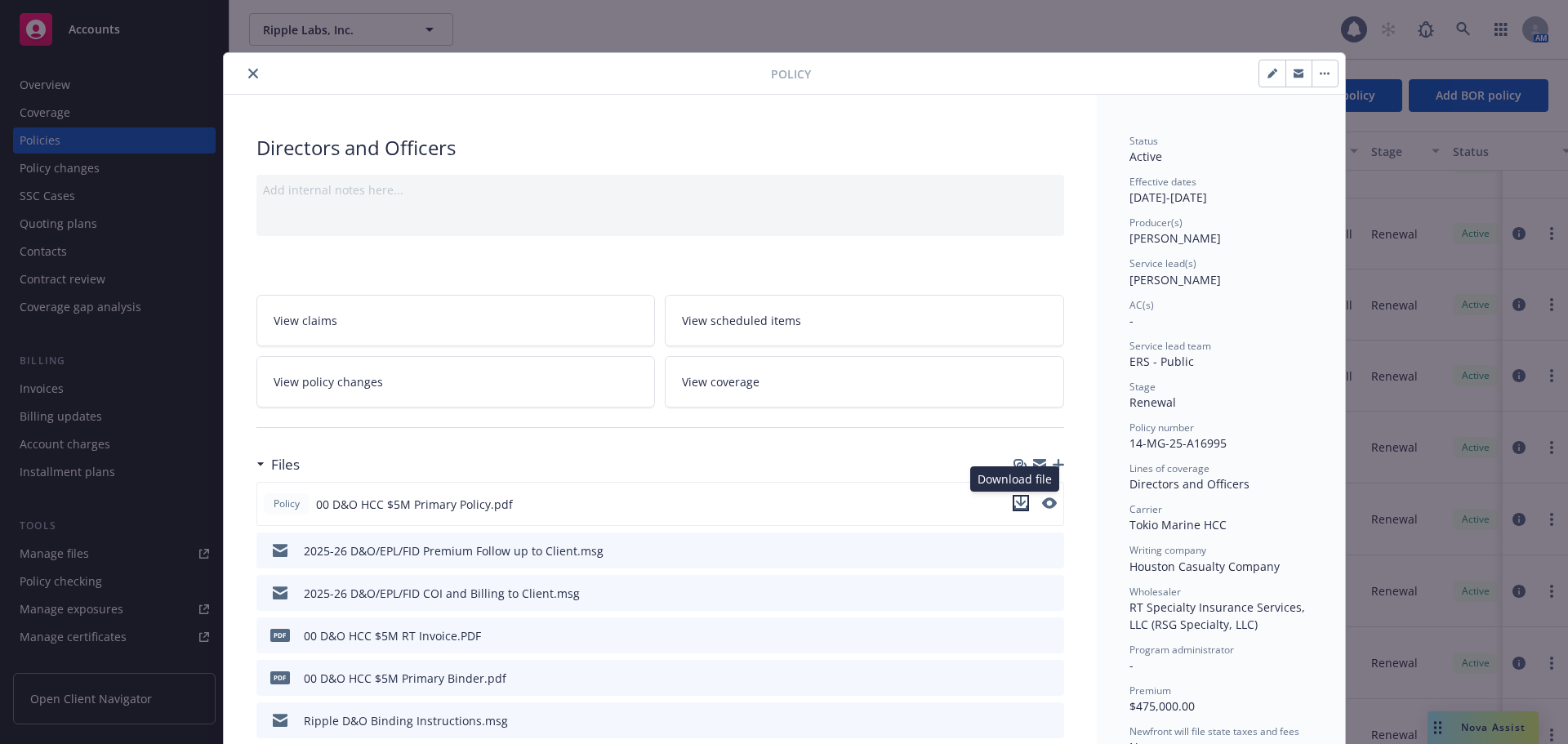
click at [1016, 503] on icon "download file" at bounding box center [1020, 501] width 10 height 9
click at [249, 76] on icon "close" at bounding box center [252, 73] width 9 height 9
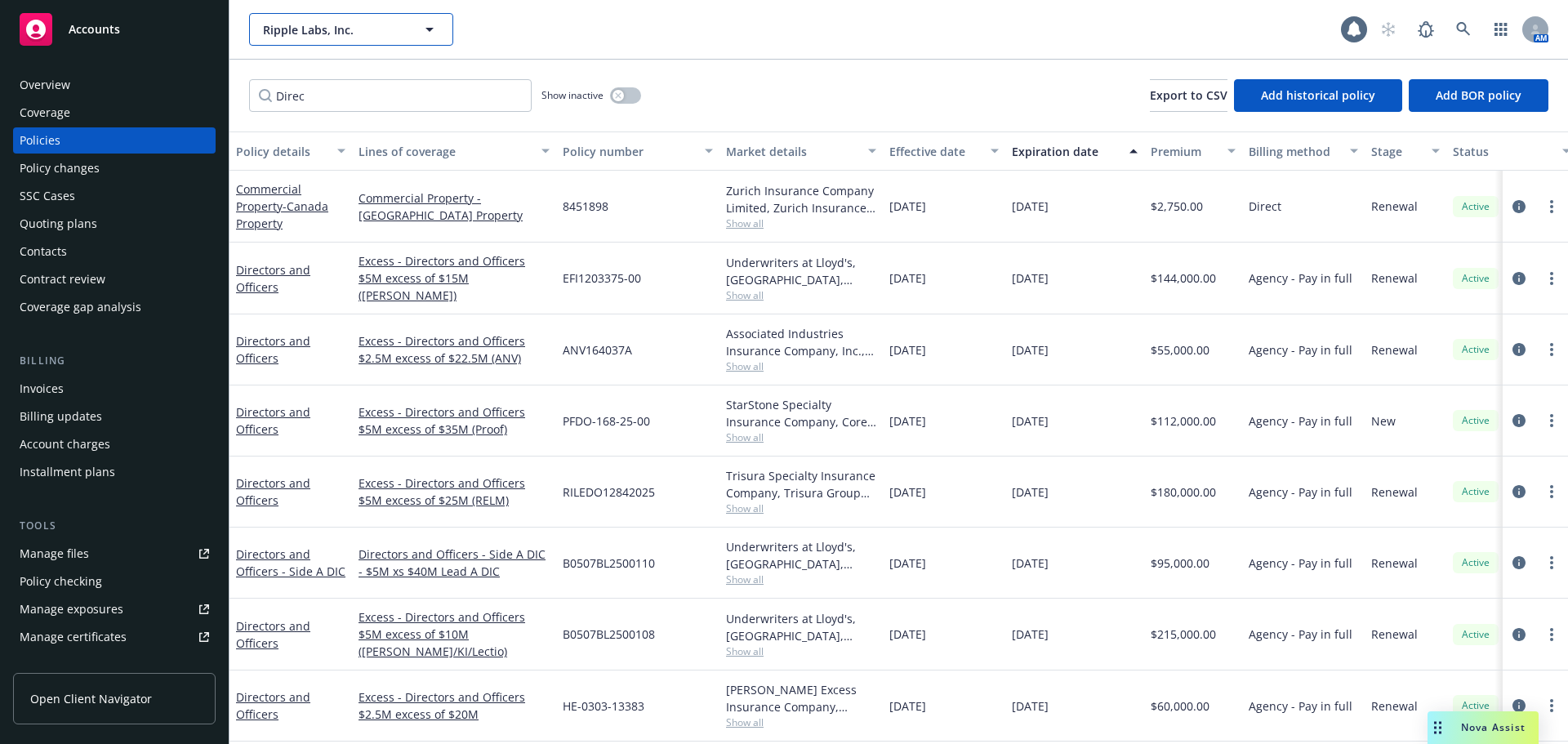
click at [332, 38] on span "Ripple Labs, Inc." at bounding box center [334, 30] width 142 height 17
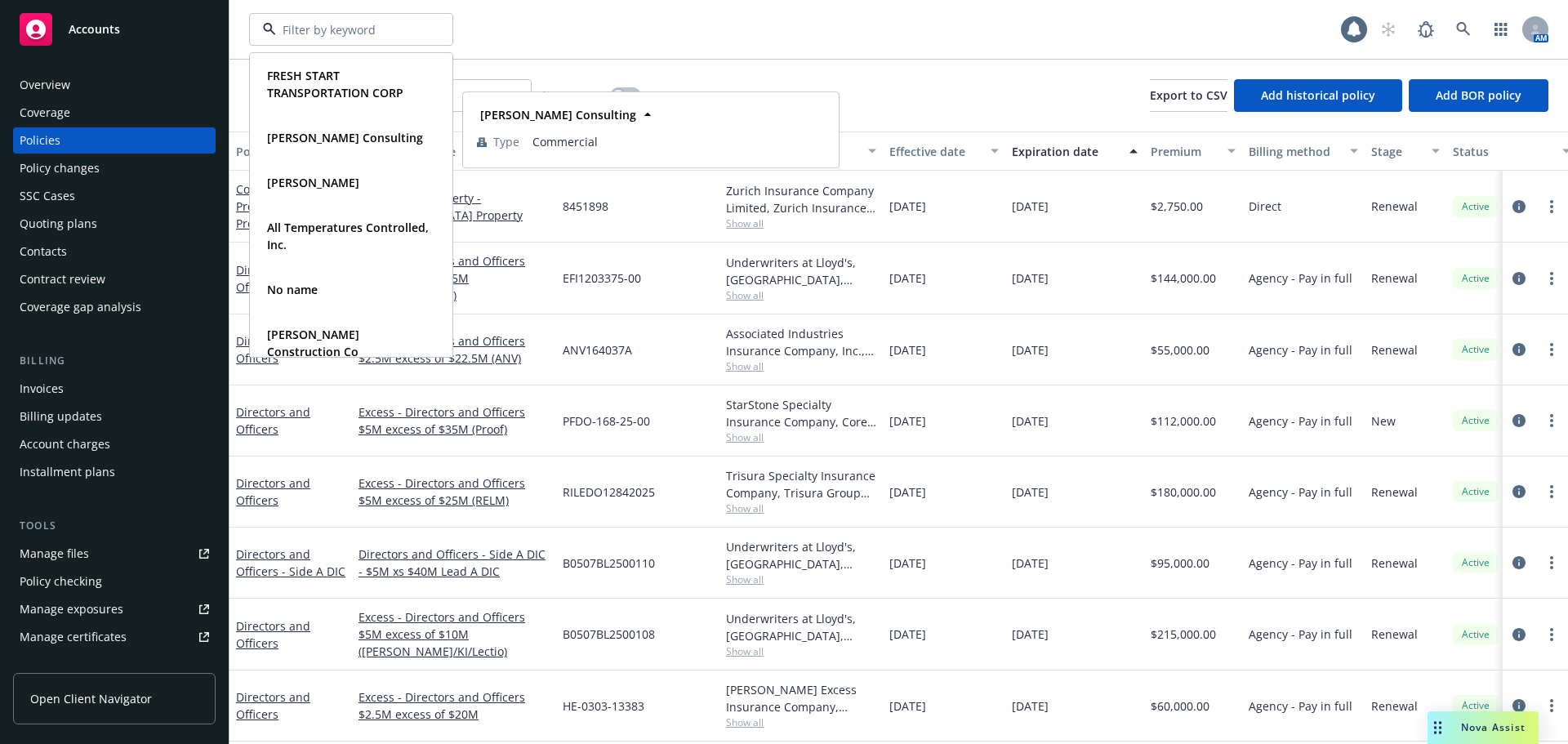
click at [748, 32] on div "FRESH START TRANSPORTATION CORP Type Commercial Thomas Carlos Consulting Type C…" at bounding box center [794, 29] width 1092 height 33
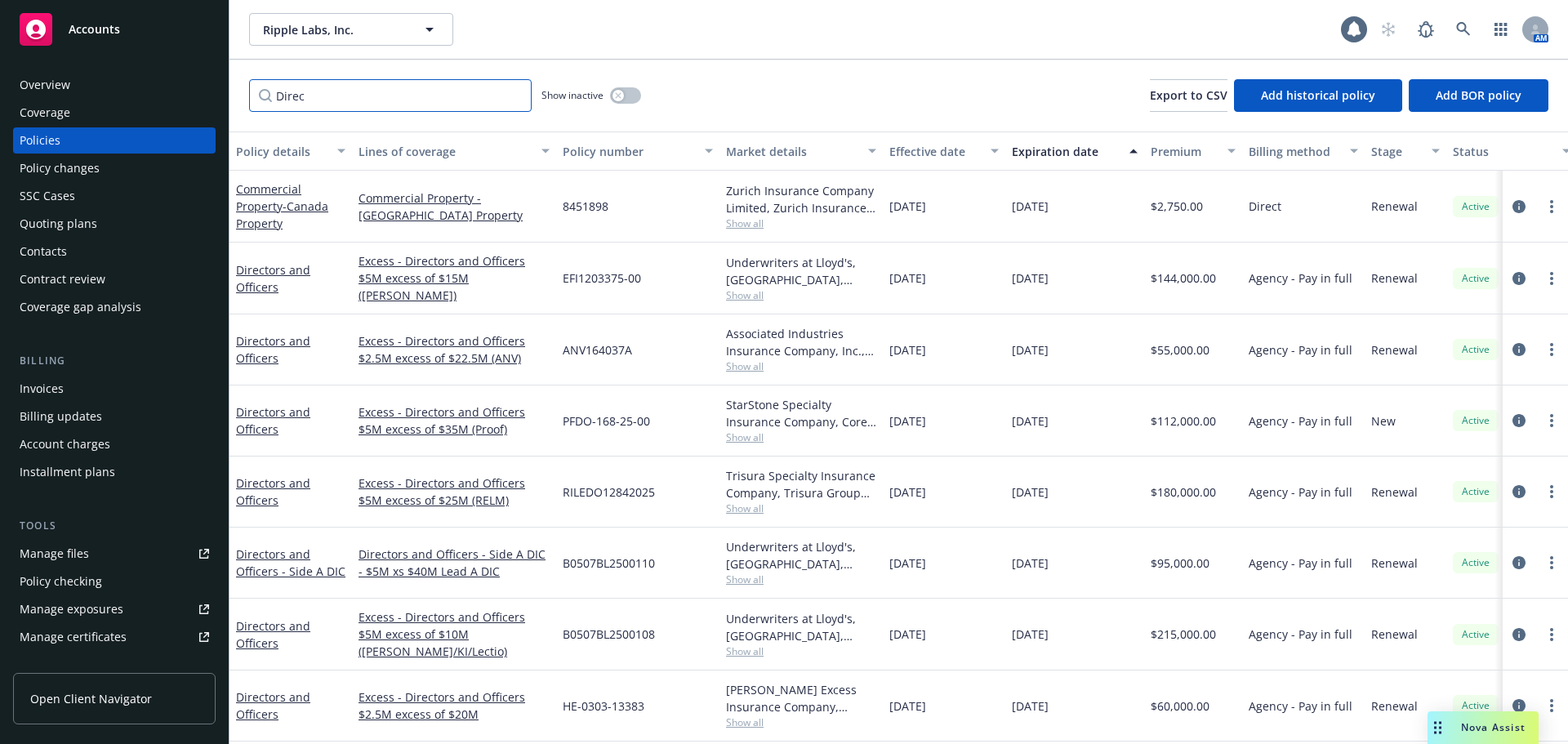
drag, startPoint x: 385, startPoint y: 94, endPoint x: 163, endPoint y: 94, distance: 222.0
click at [163, 94] on div "Accounts Overview Coverage Policies Policy changes SSC Cases Quoting plans Cont…" at bounding box center [784, 372] width 1568 height 744
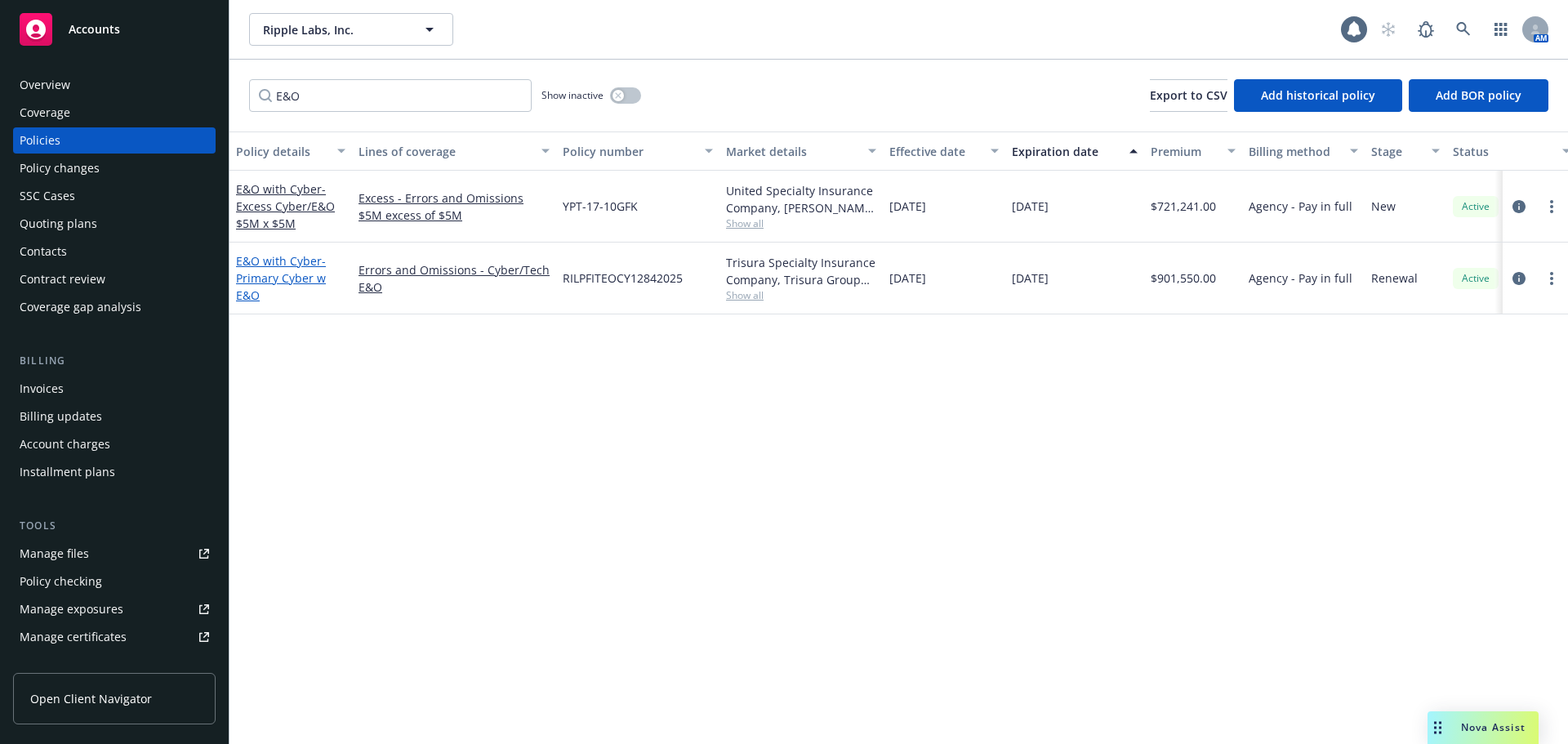
click at [267, 278] on span "- Primary Cyber w E&O" at bounding box center [280, 278] width 90 height 50
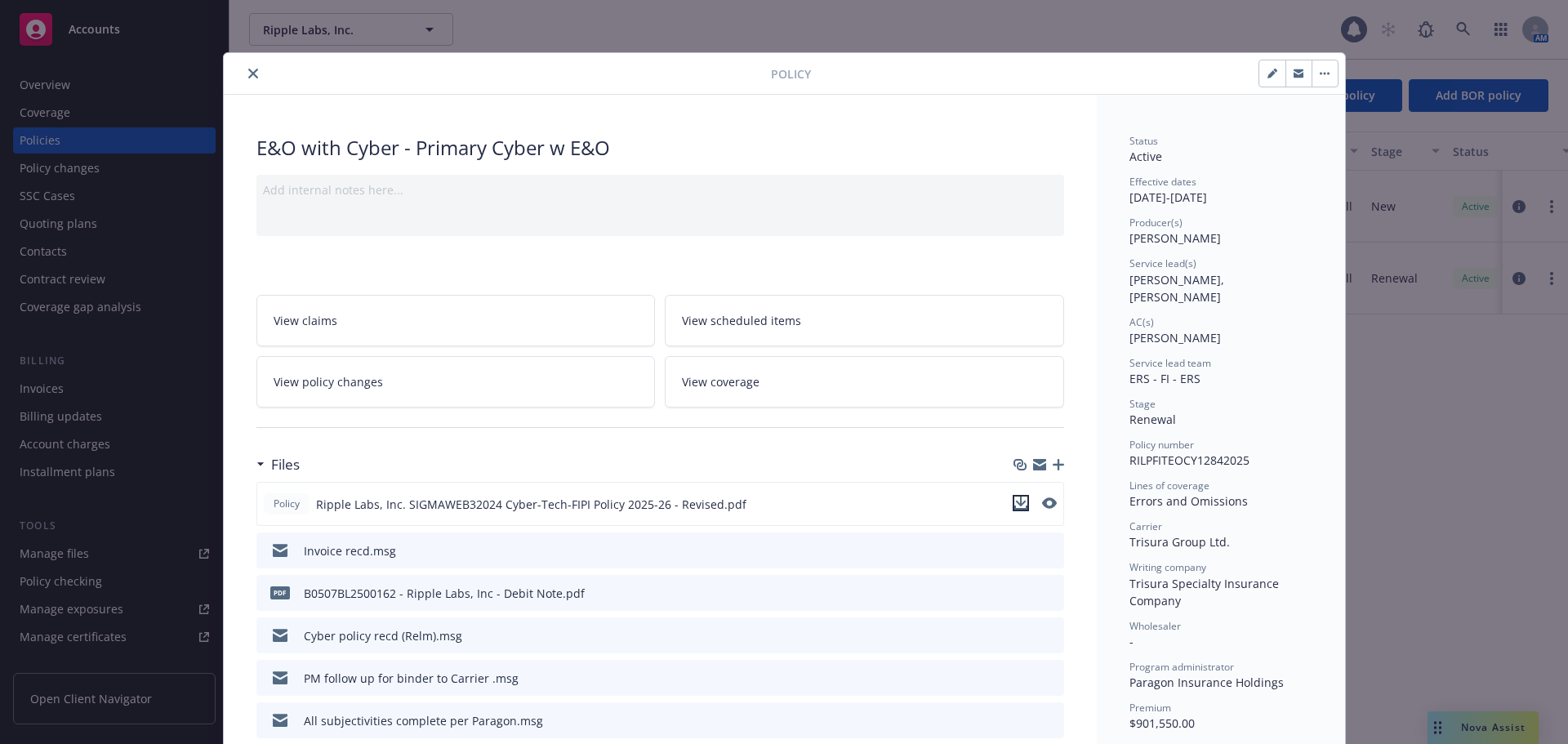
click at [1015, 503] on icon "download file" at bounding box center [1020, 501] width 10 height 9
click at [249, 76] on icon "close" at bounding box center [252, 73] width 9 height 9
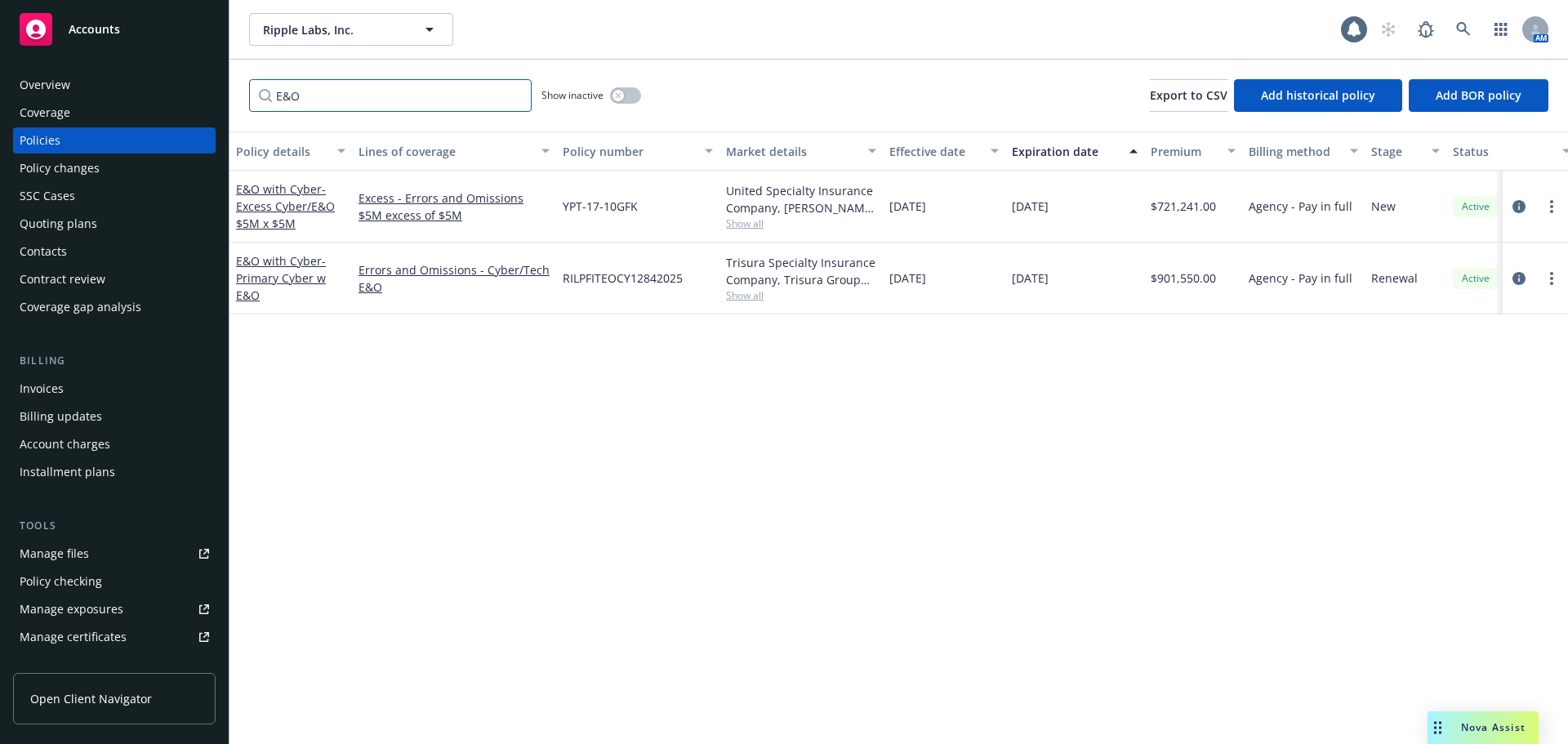
click at [365, 107] on input "E&O" at bounding box center [389, 95] width 282 height 33
click at [400, 372] on div "Policy details Lines of coverage Policy number Market details Effective date Ex…" at bounding box center [899, 438] width 1338 height 613
click at [331, 92] on input "Error" at bounding box center [389, 95] width 282 height 33
drag, startPoint x: 323, startPoint y: 92, endPoint x: 279, endPoint y: 94, distance: 44.0
click at [279, 94] on input "Error" at bounding box center [389, 95] width 282 height 33
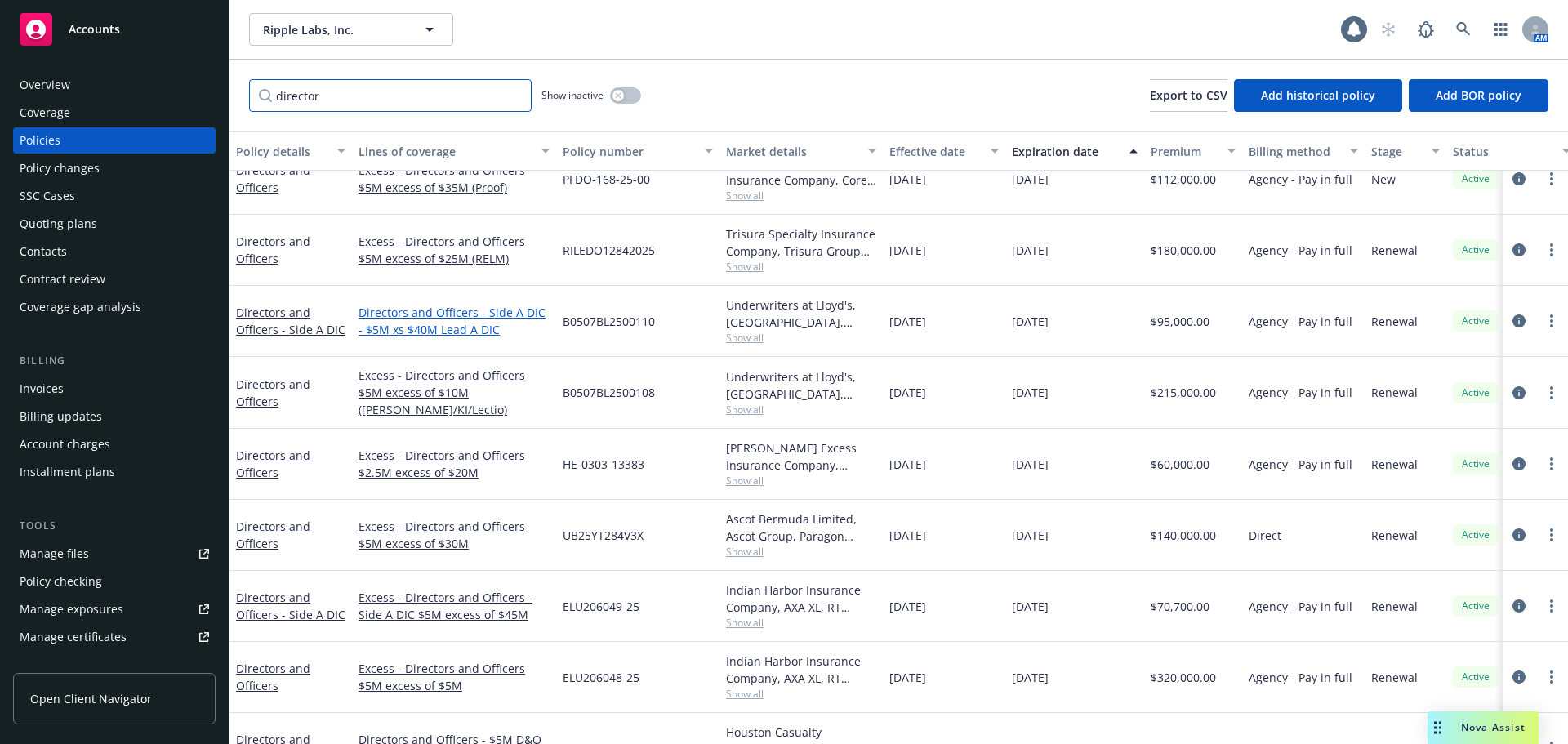
scroll to position [209, 0]
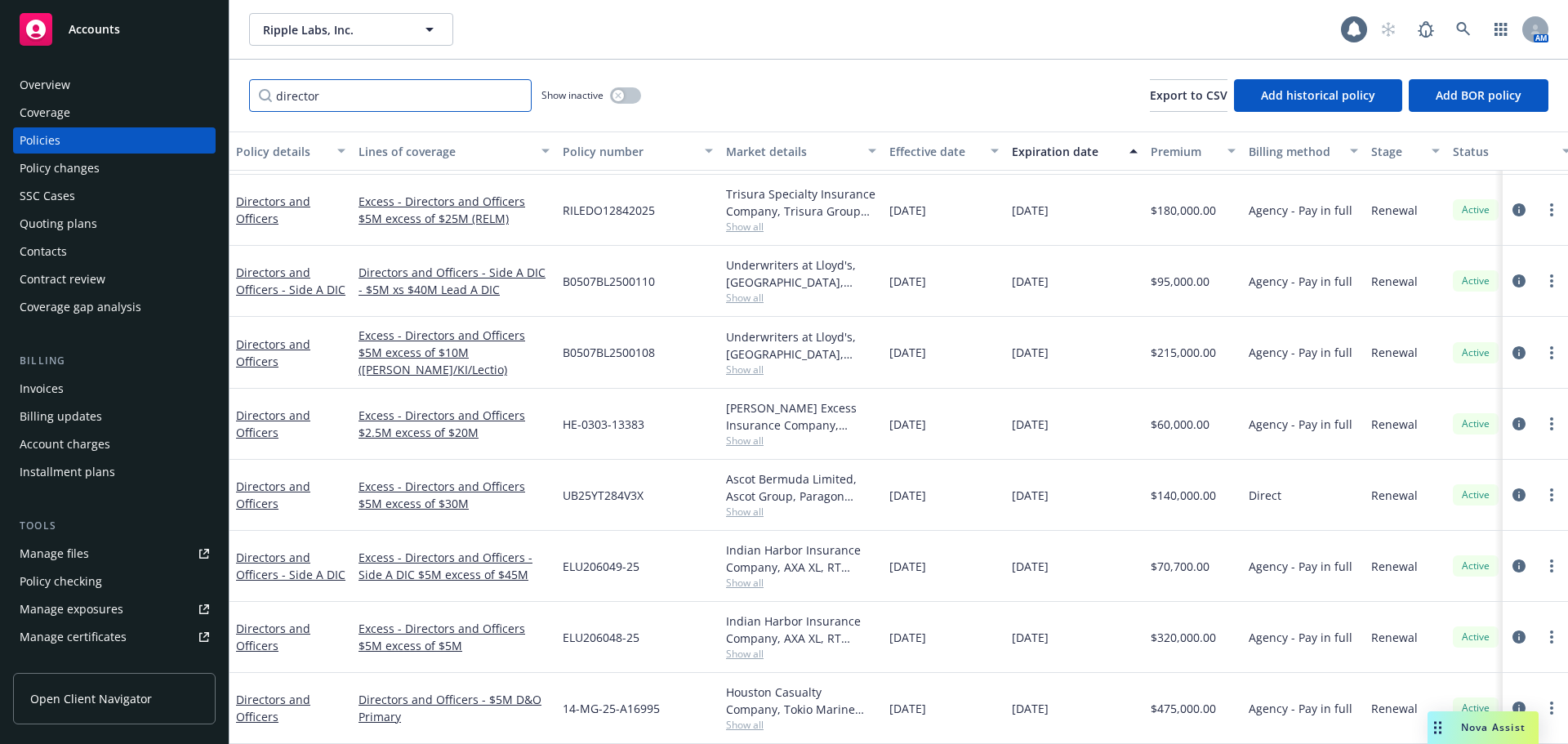
click at [125, 103] on div "Accounts Overview Coverage Policies Policy changes SSC Cases Quoting plans Cont…" at bounding box center [784, 372] width 1568 height 744
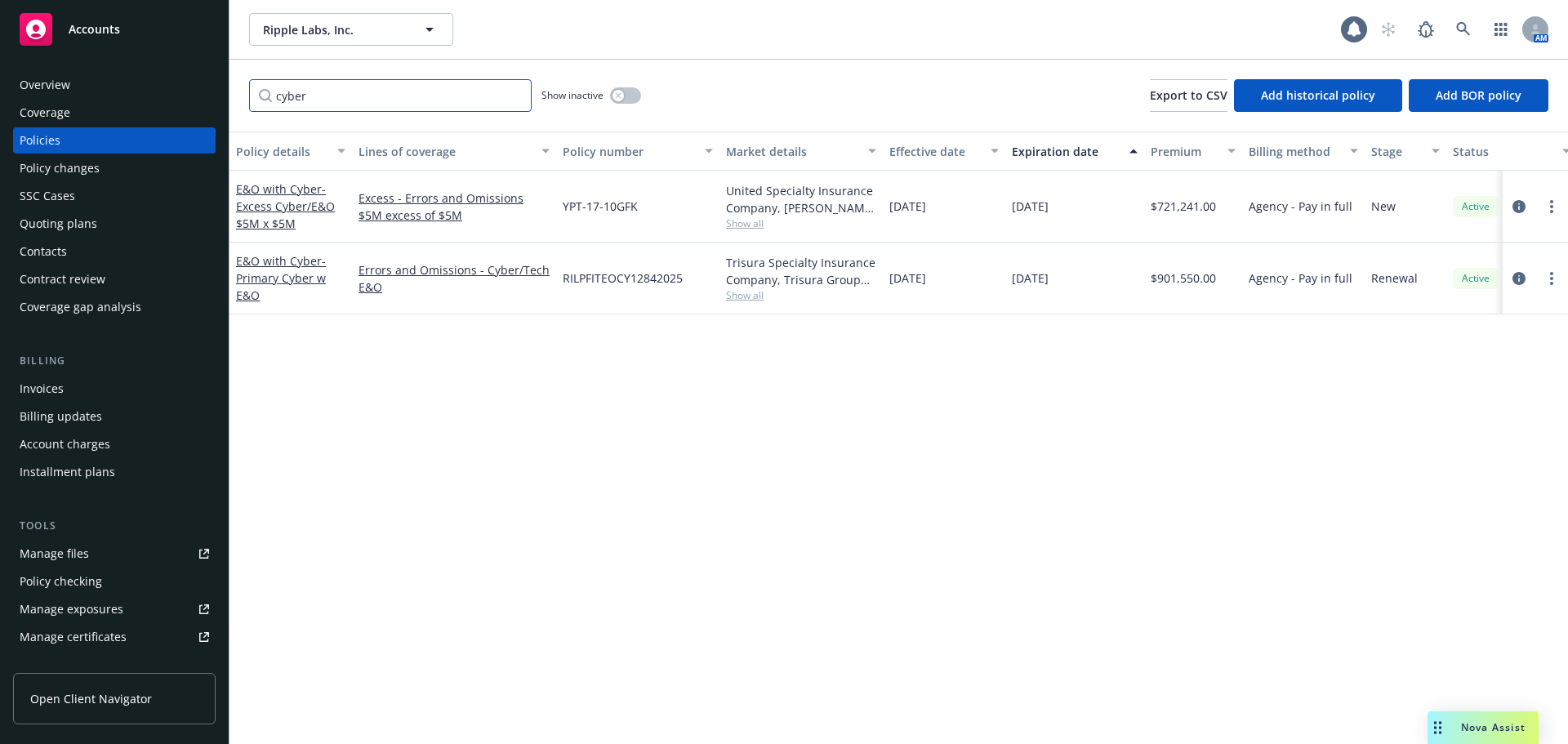
scroll to position [0, 0]
type input "cyber"
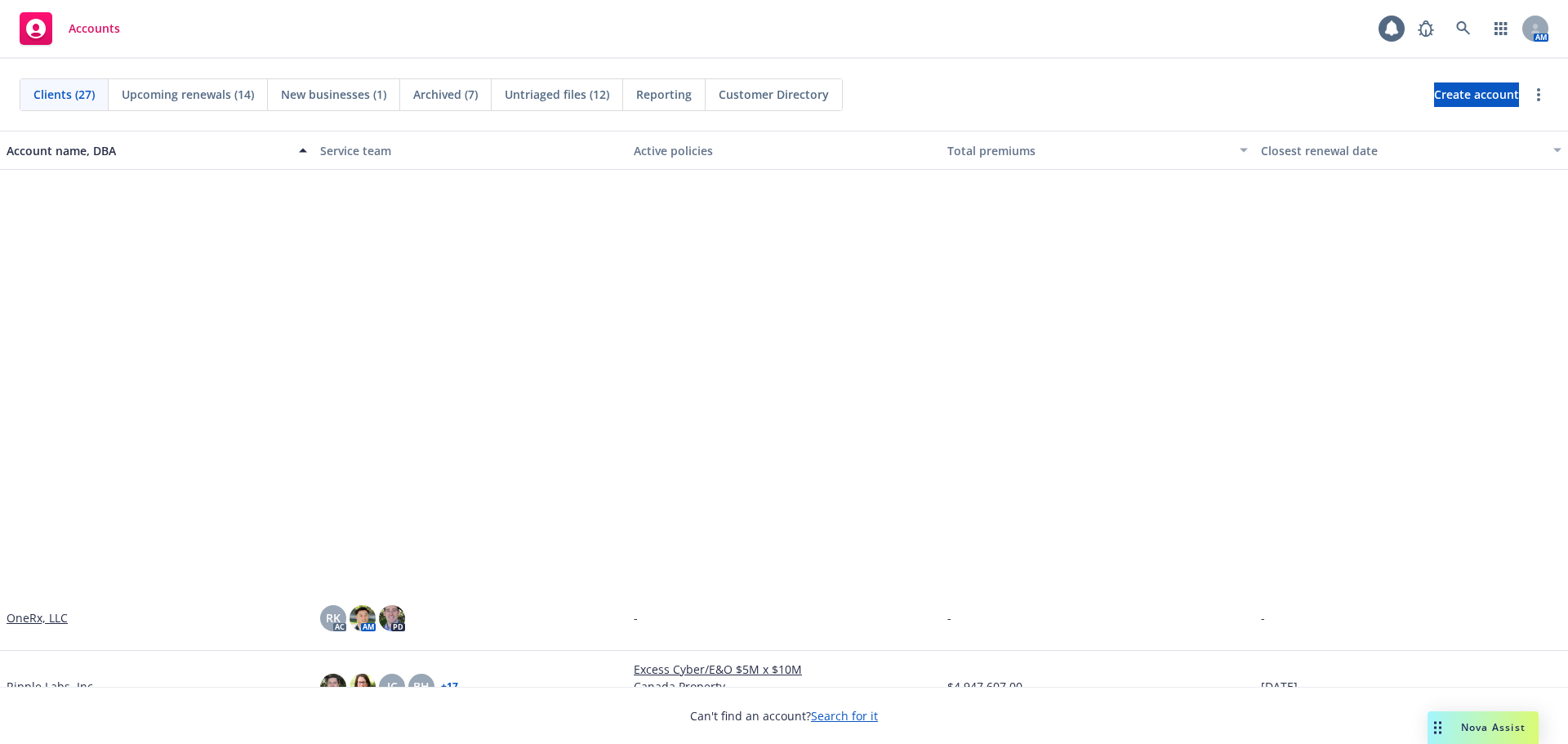
scroll to position [1248, 0]
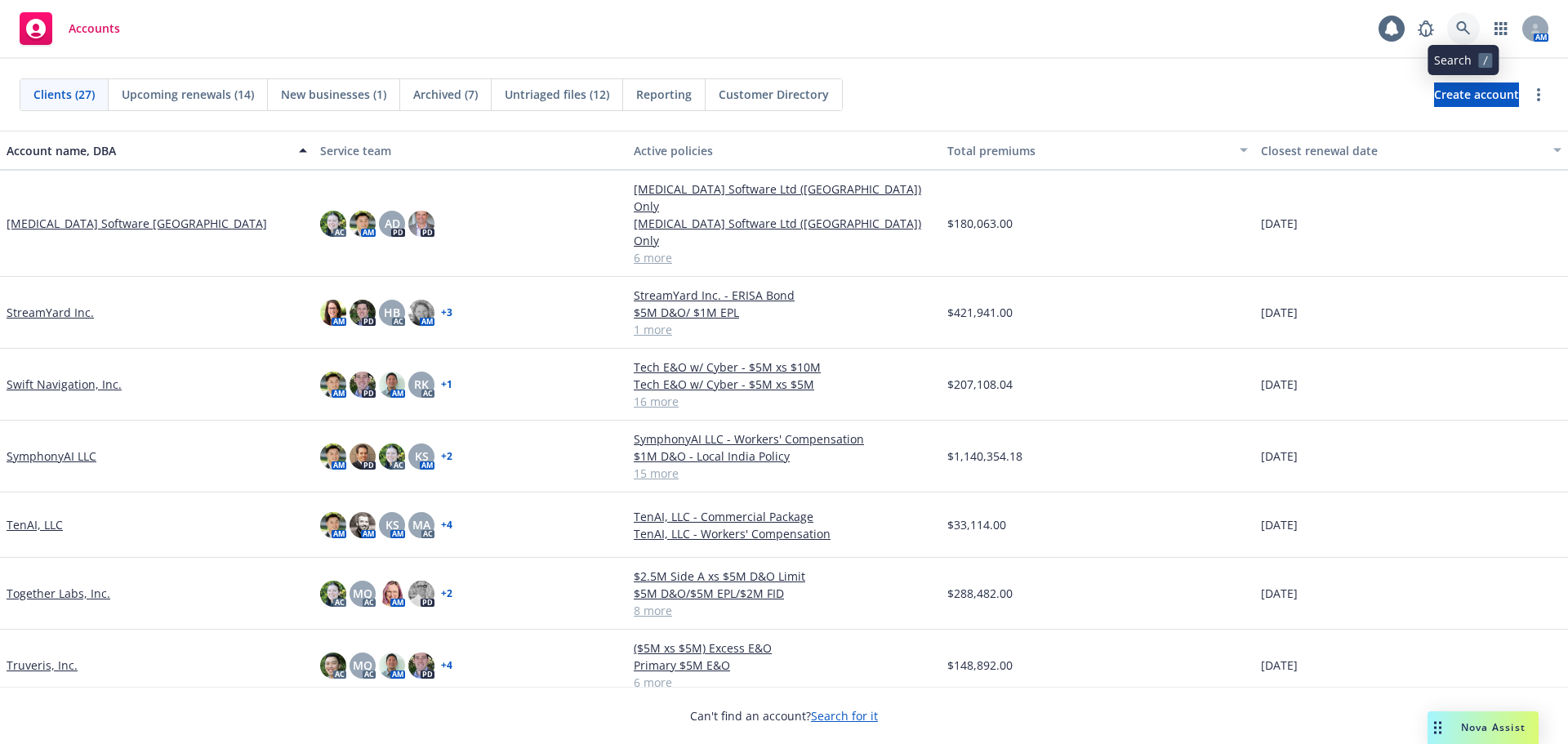
click at [1471, 28] on link at bounding box center [1463, 28] width 33 height 33
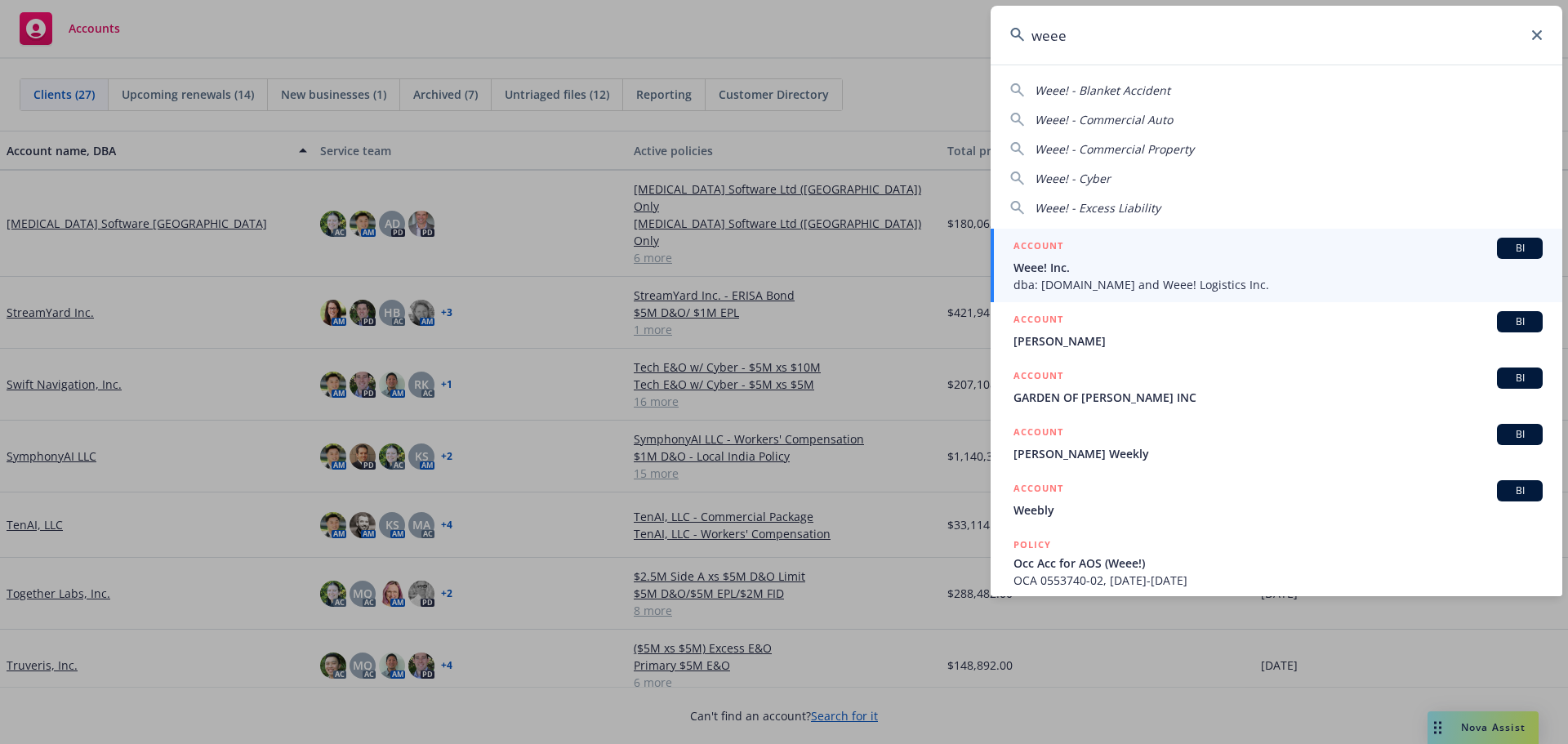
type input "weee"
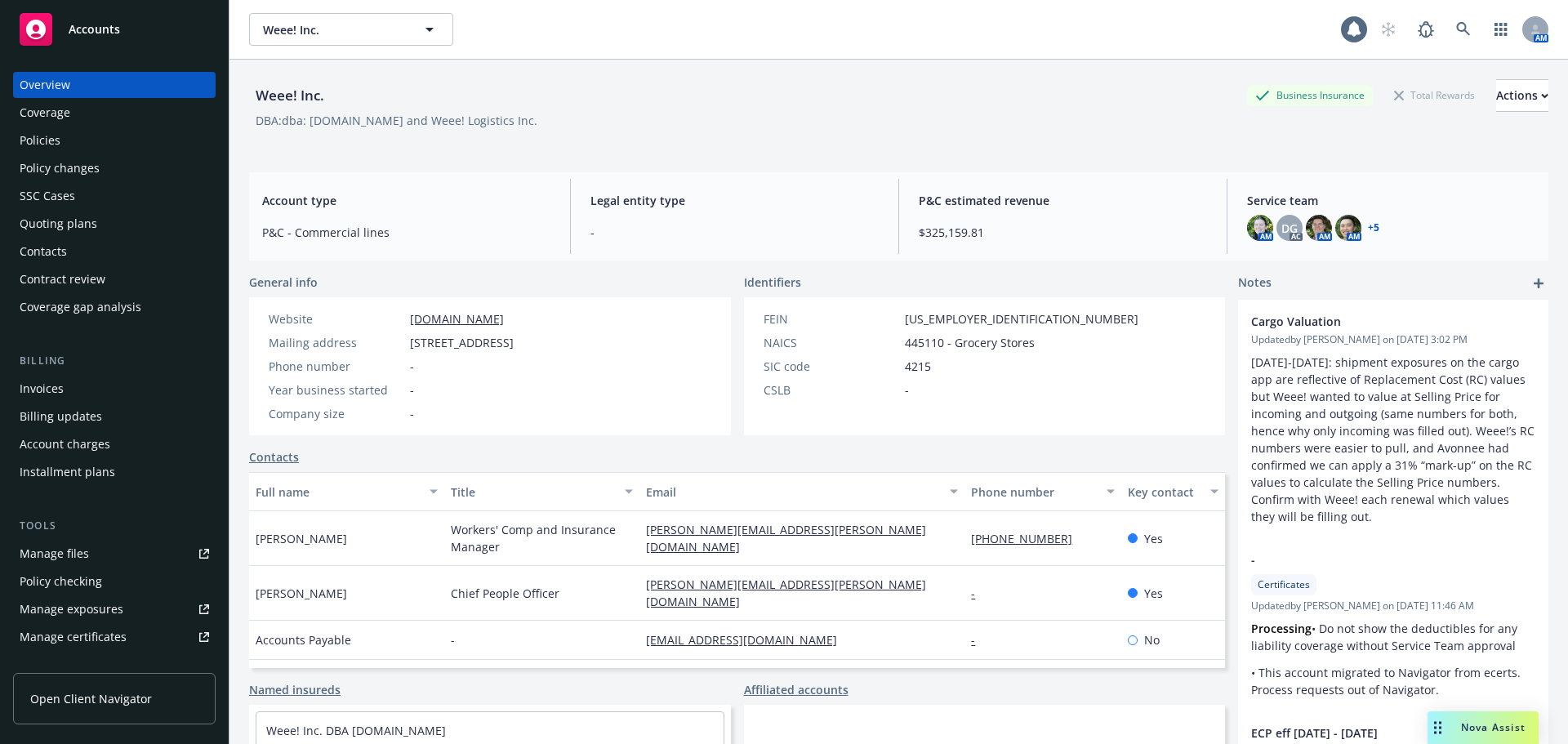
click at [81, 144] on div "Policies" at bounding box center [114, 141] width 190 height 26
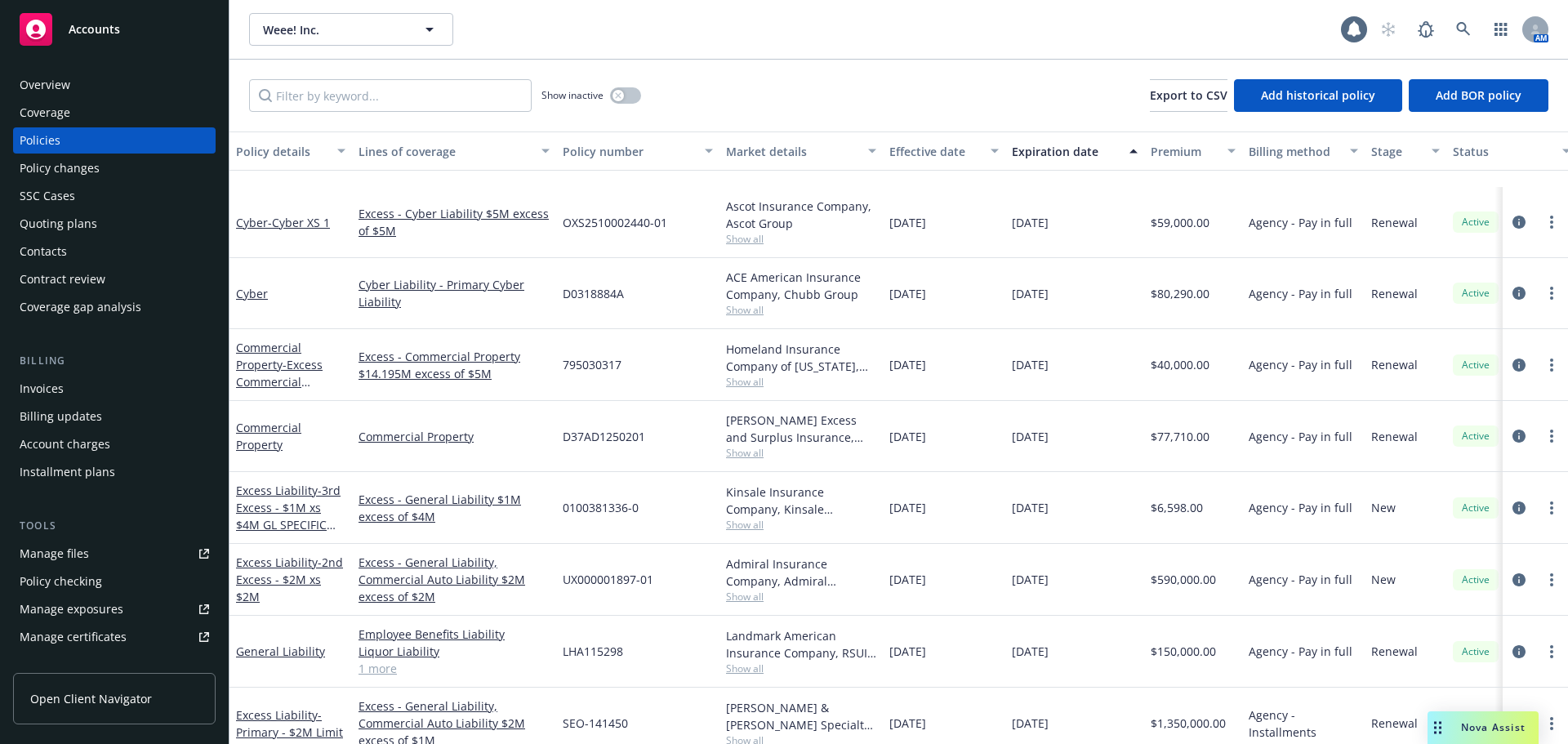
scroll to position [327, 0]
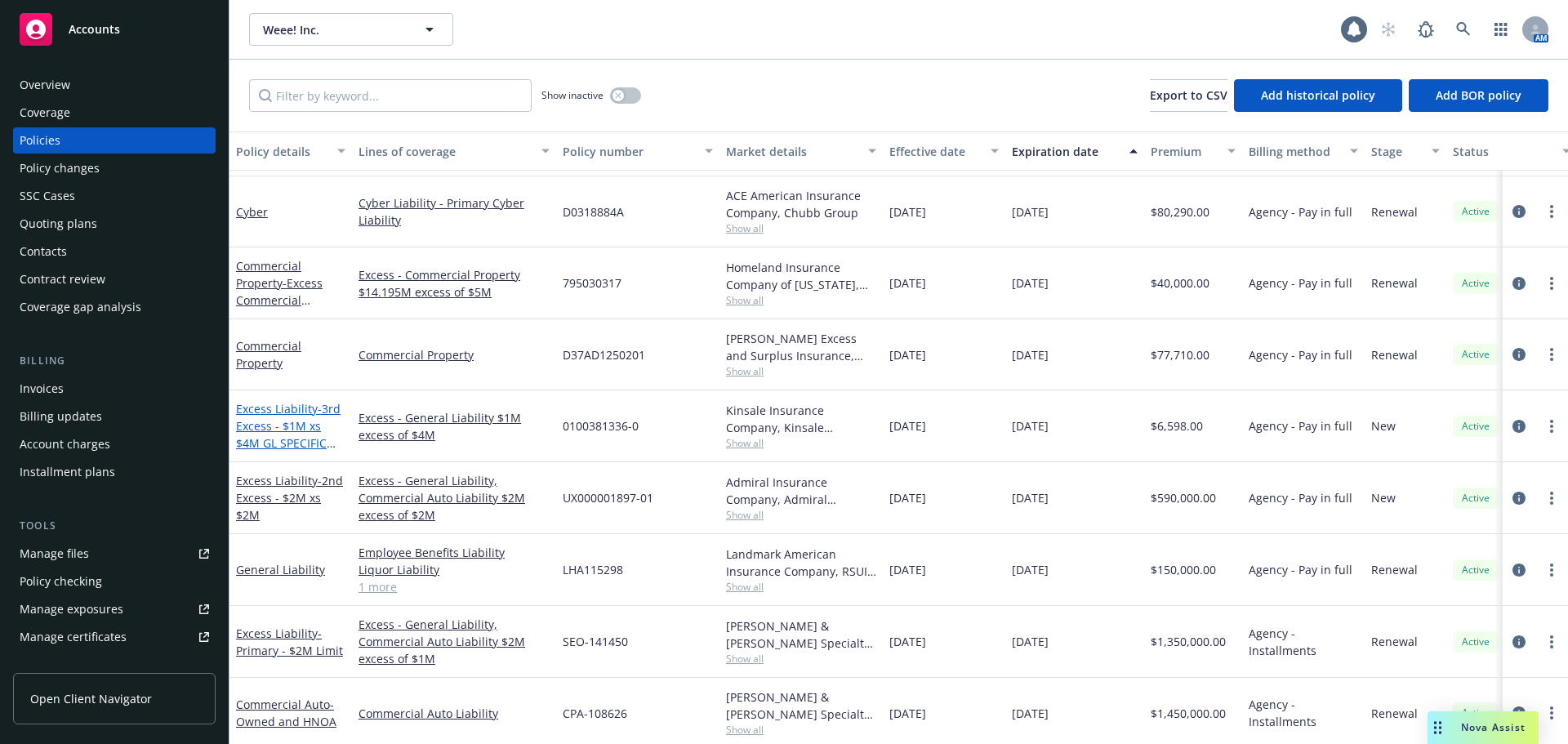
click at [268, 431] on span "- 3rd Excess - $1M xs $4M GL SPECIFIC LOCATIONS ONLY" at bounding box center [288, 434] width 105 height 67
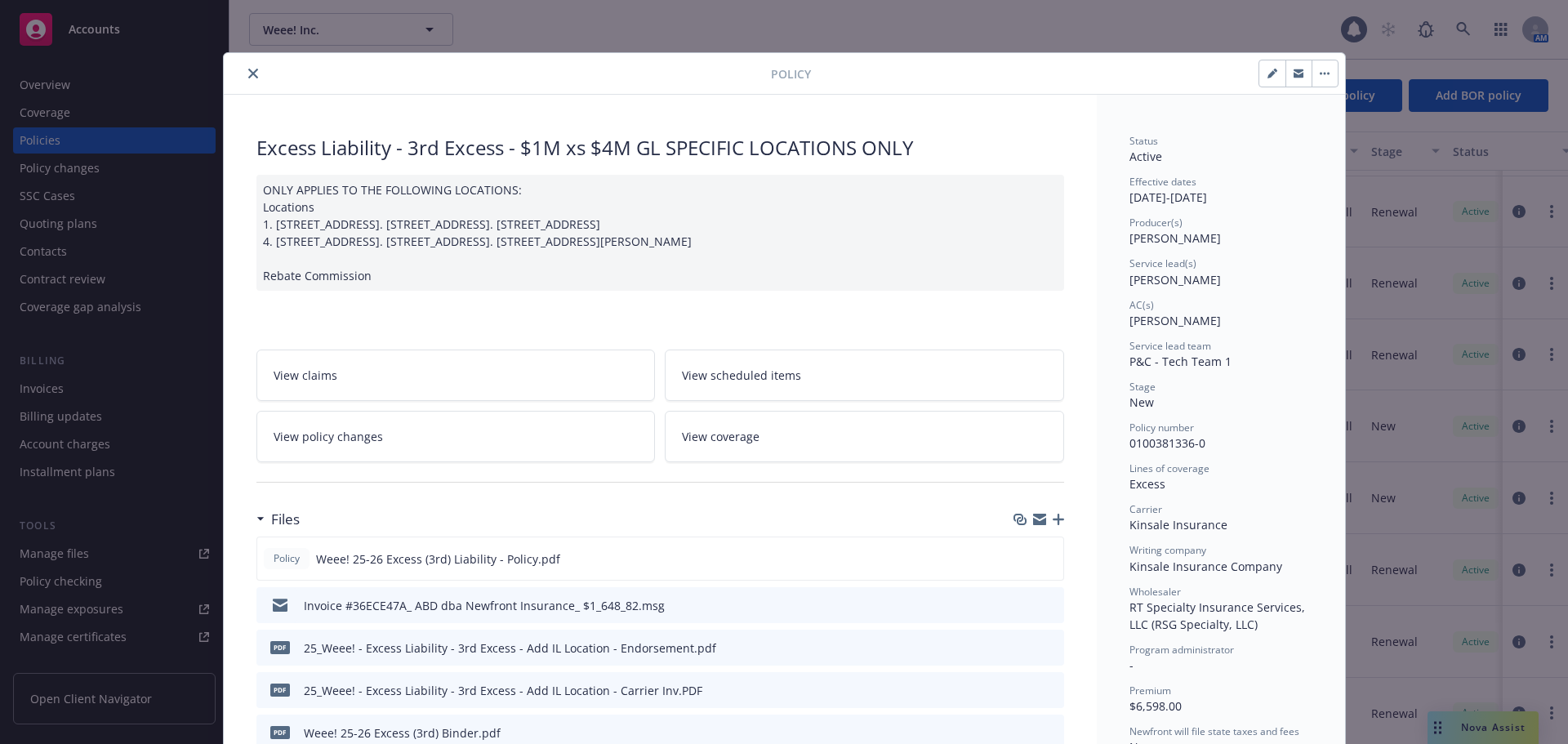
click at [246, 79] on button "close" at bounding box center [253, 73] width 20 height 20
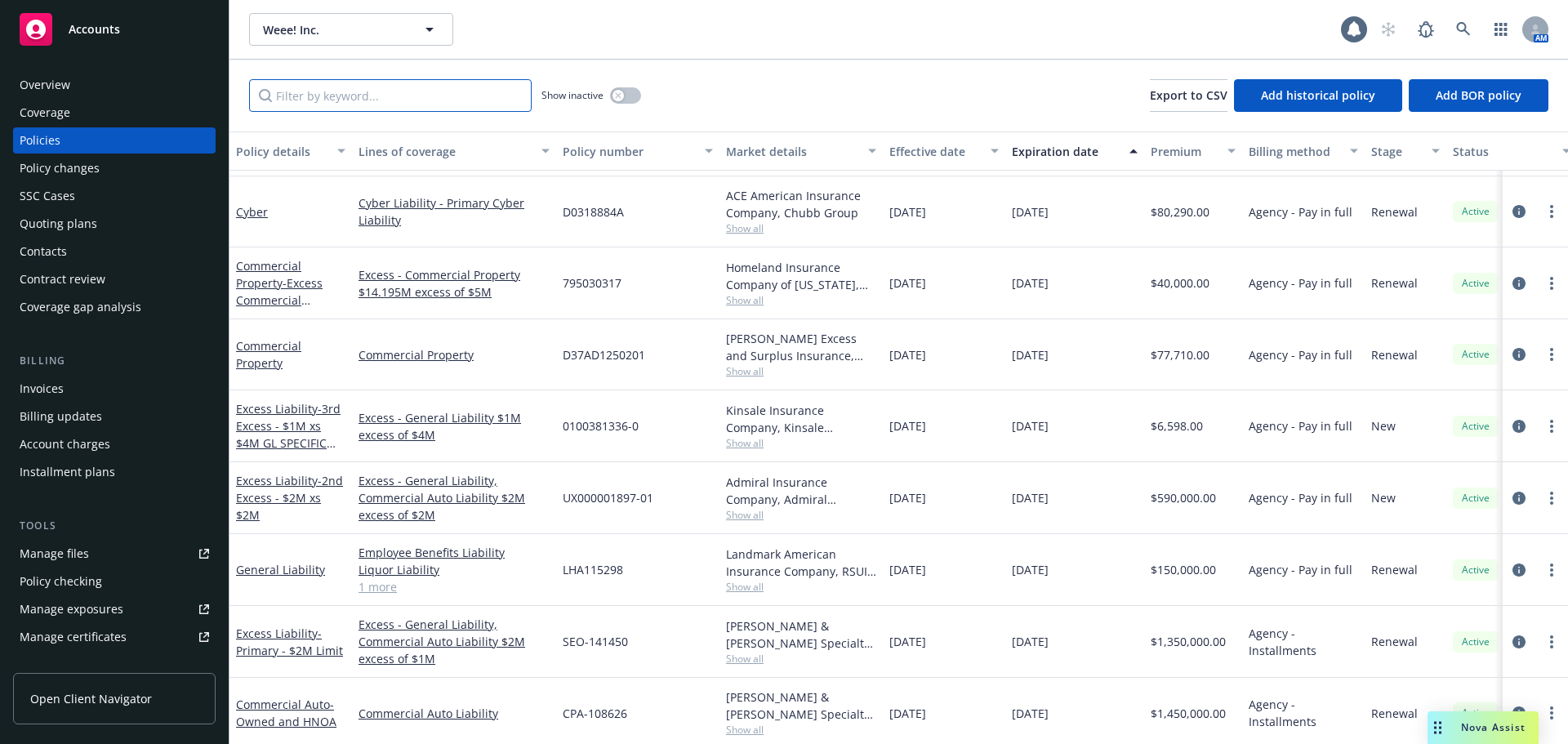
click at [290, 97] on input "Filter by keyword..." at bounding box center [389, 95] width 282 height 33
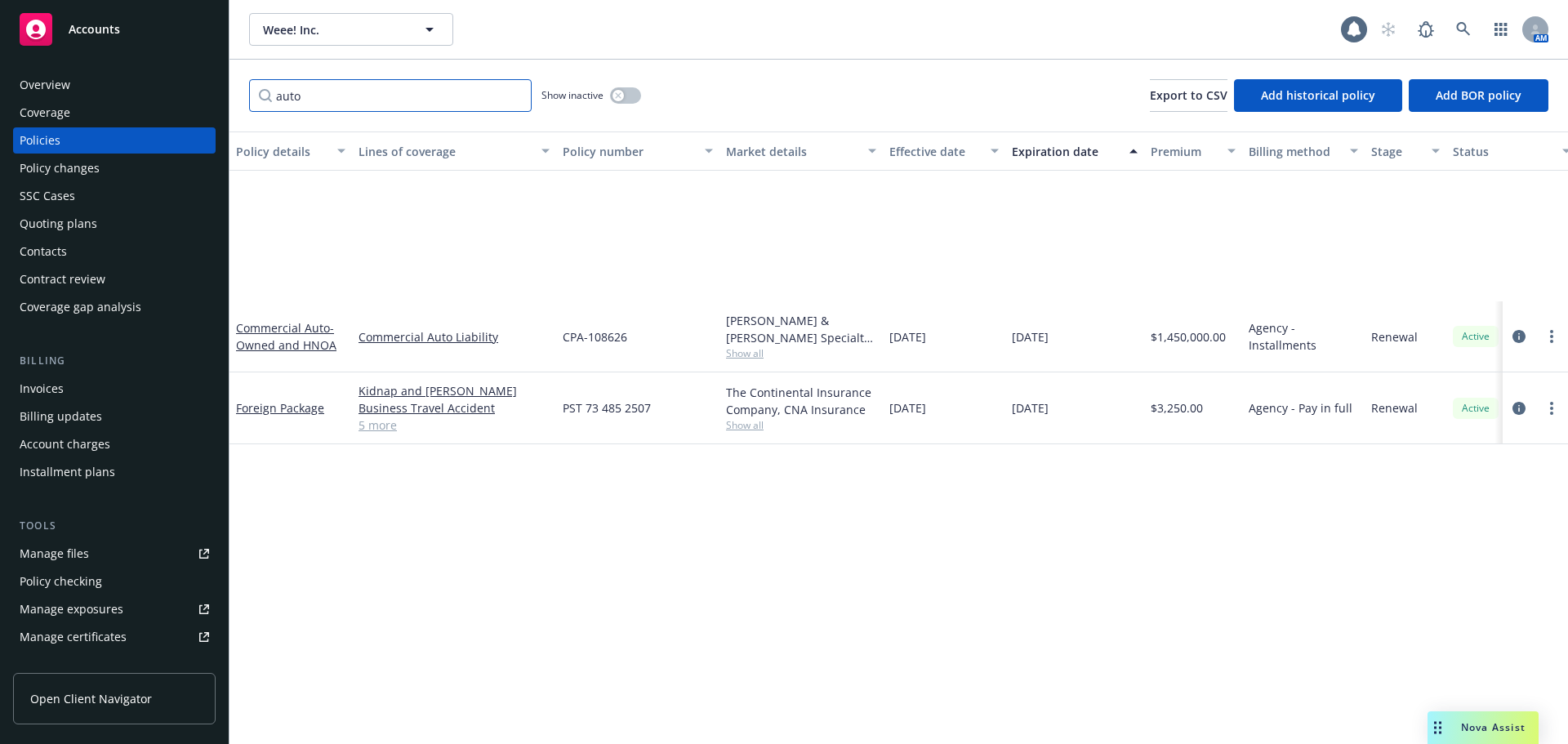
type input "auto"
click at [301, 336] on div "Commercial Auto - Owned and HNOA" at bounding box center [291, 336] width 110 height 34
click at [293, 345] on span "- Owned and HNOA" at bounding box center [286, 336] width 100 height 33
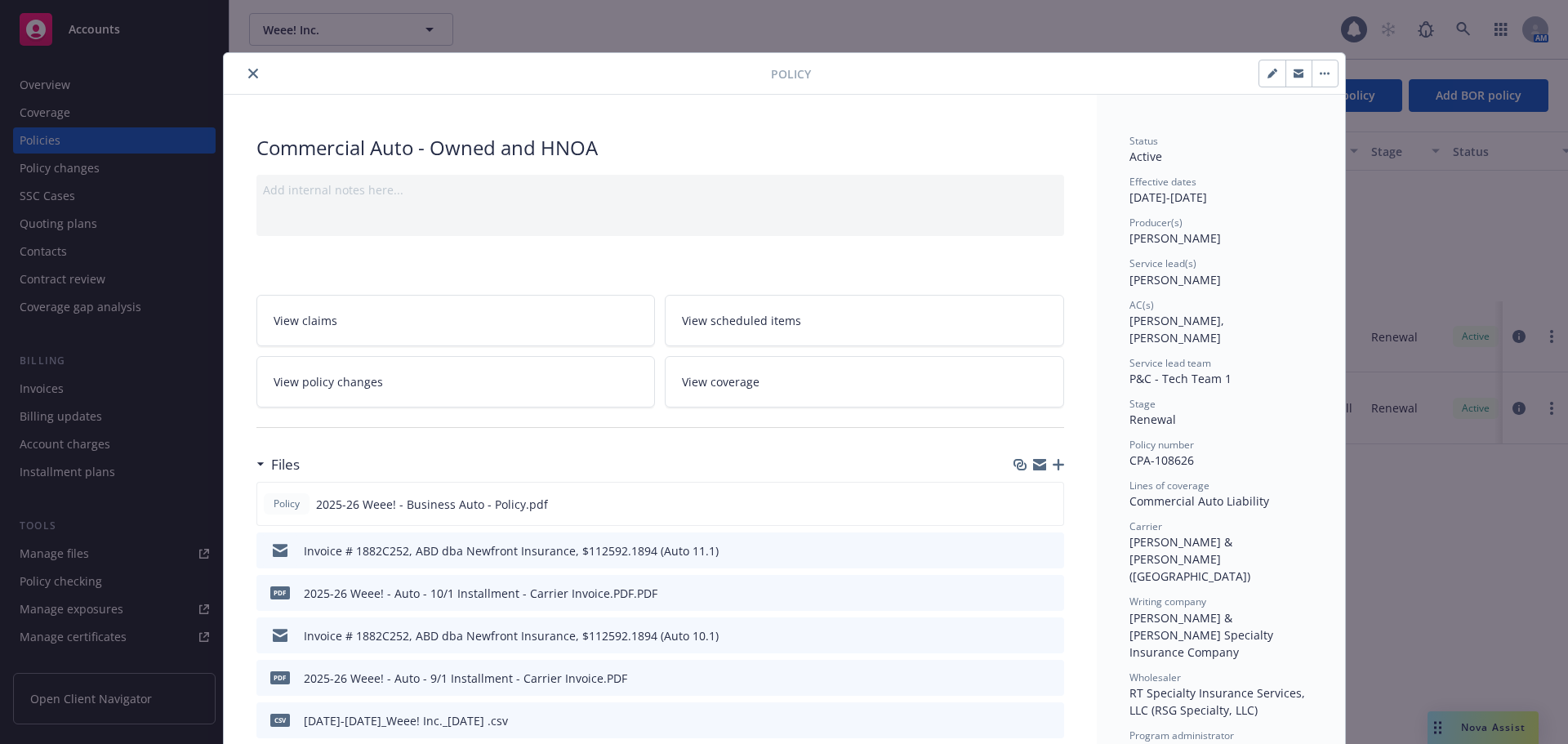
click at [249, 76] on icon "close" at bounding box center [252, 73] width 9 height 9
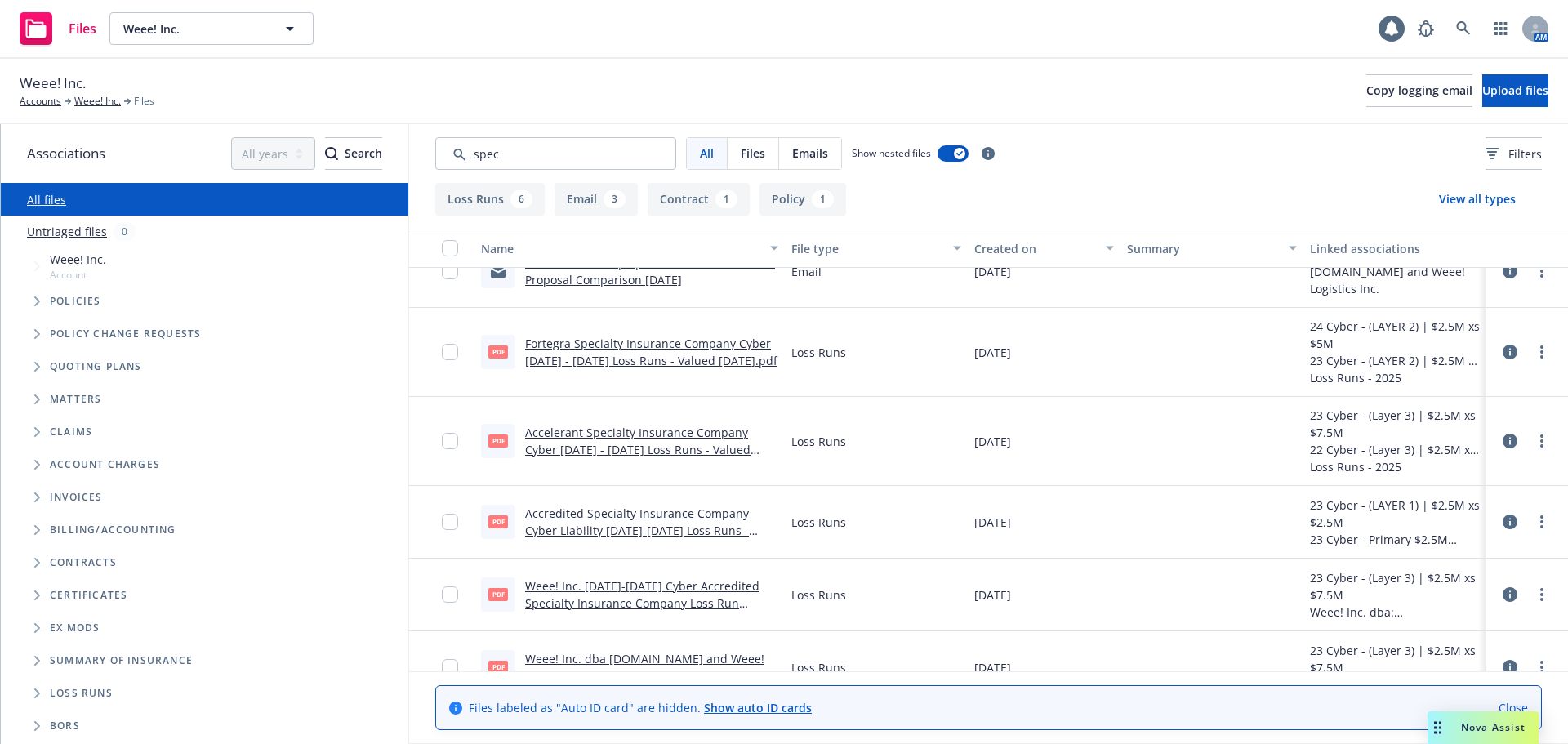
scroll to position [426, 0]
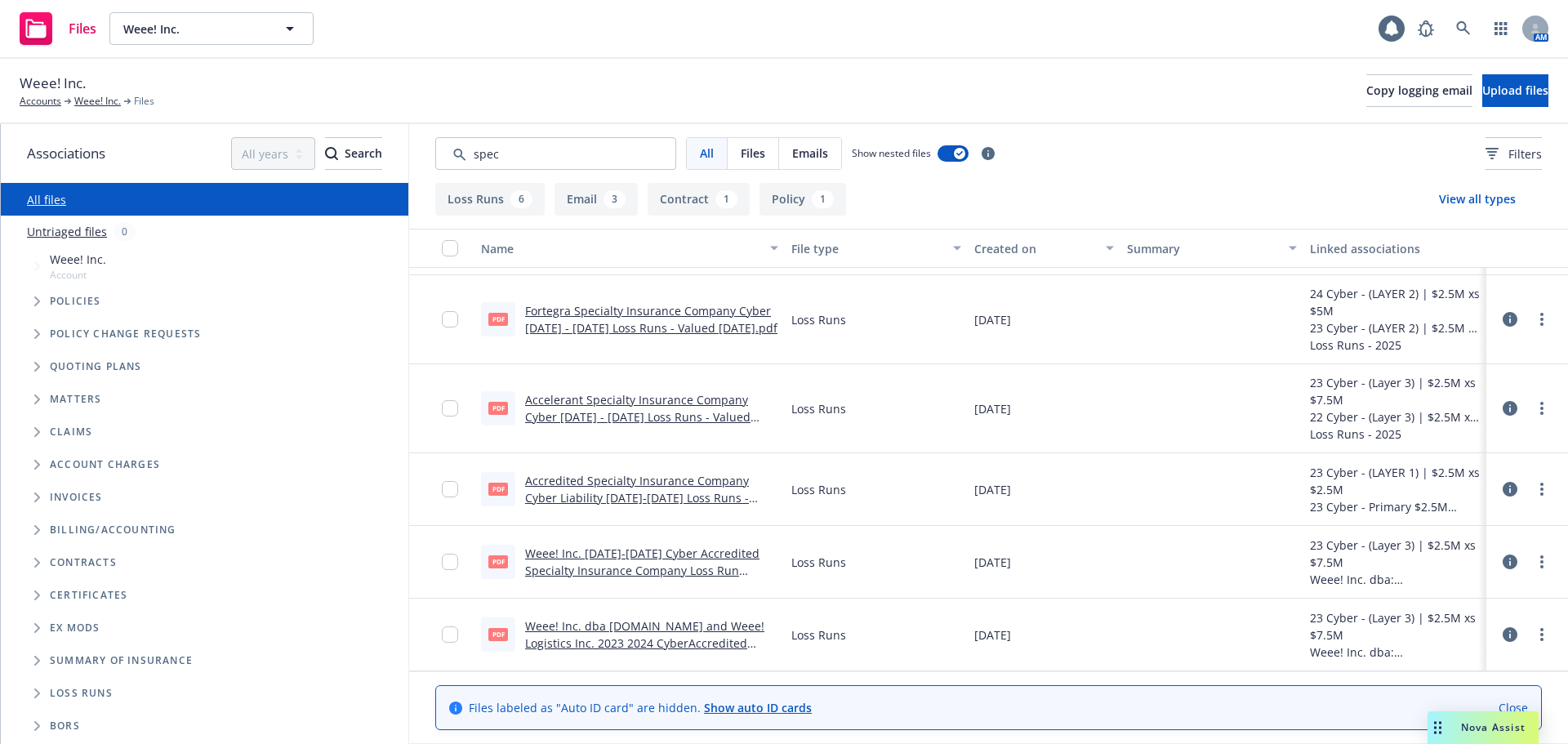
drag, startPoint x: 529, startPoint y: 156, endPoint x: 389, endPoint y: 157, distance: 140.0
click at [400, 154] on div "Associations All years 2027 2026 2025 2024 2023 2022 2021 2020 2019 2018 2017 2…" at bounding box center [784, 434] width 1567 height 620
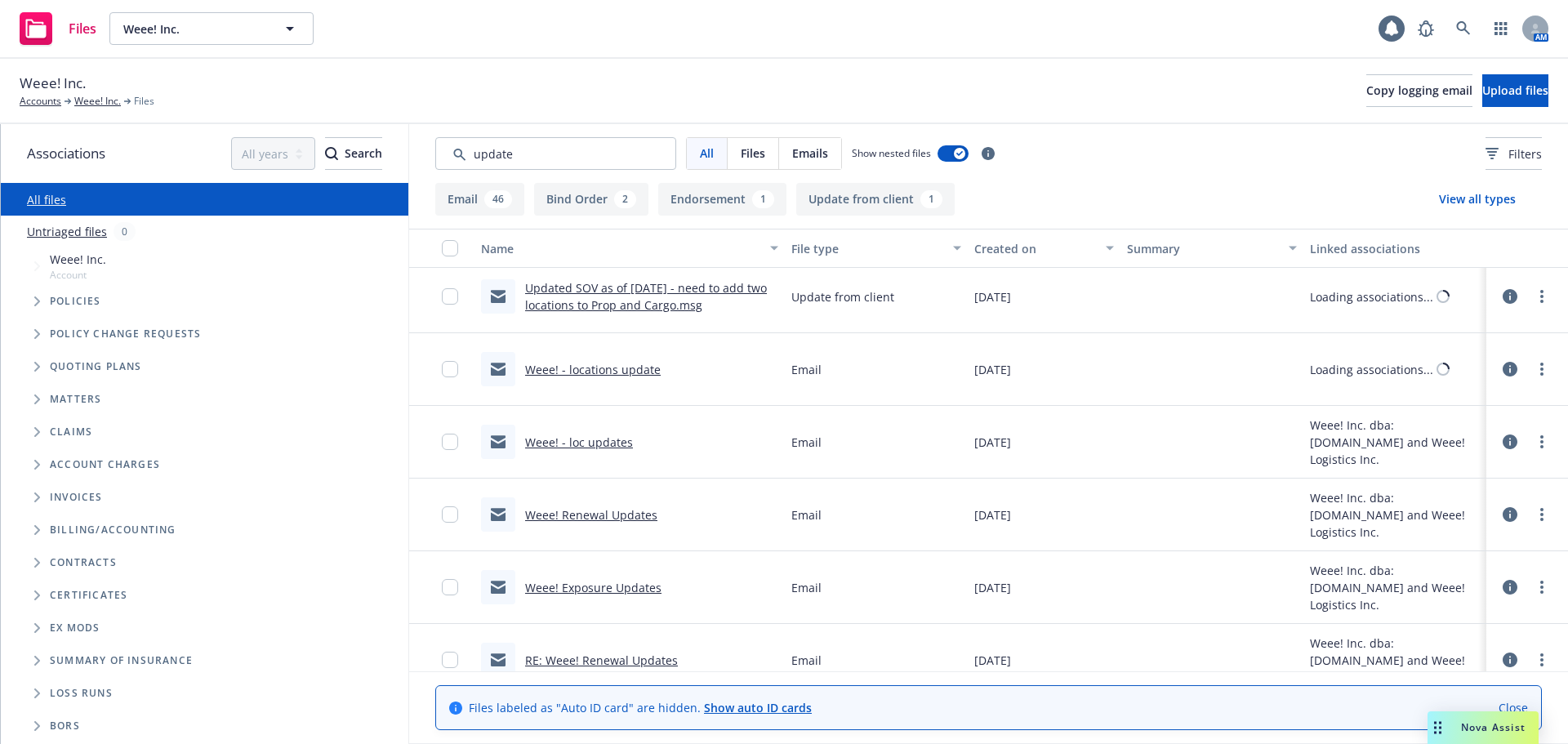
scroll to position [0, 0]
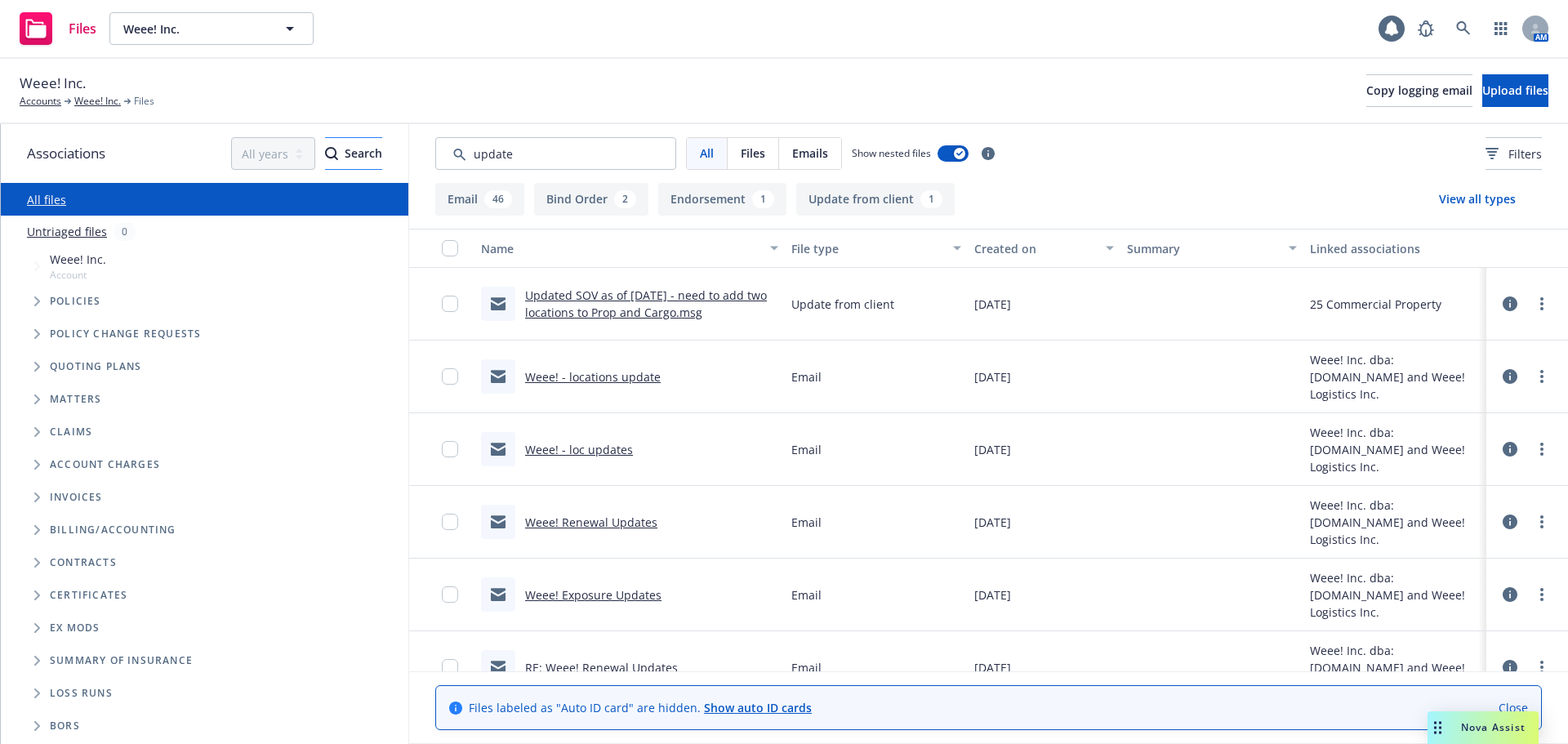
drag, startPoint x: 545, startPoint y: 153, endPoint x: 301, endPoint y: 159, distance: 244.1
click at [304, 159] on div "Associations All years 2027 2026 2025 2024 2023 2022 2021 2020 2019 2018 2017 2…" at bounding box center [784, 434] width 1567 height 620
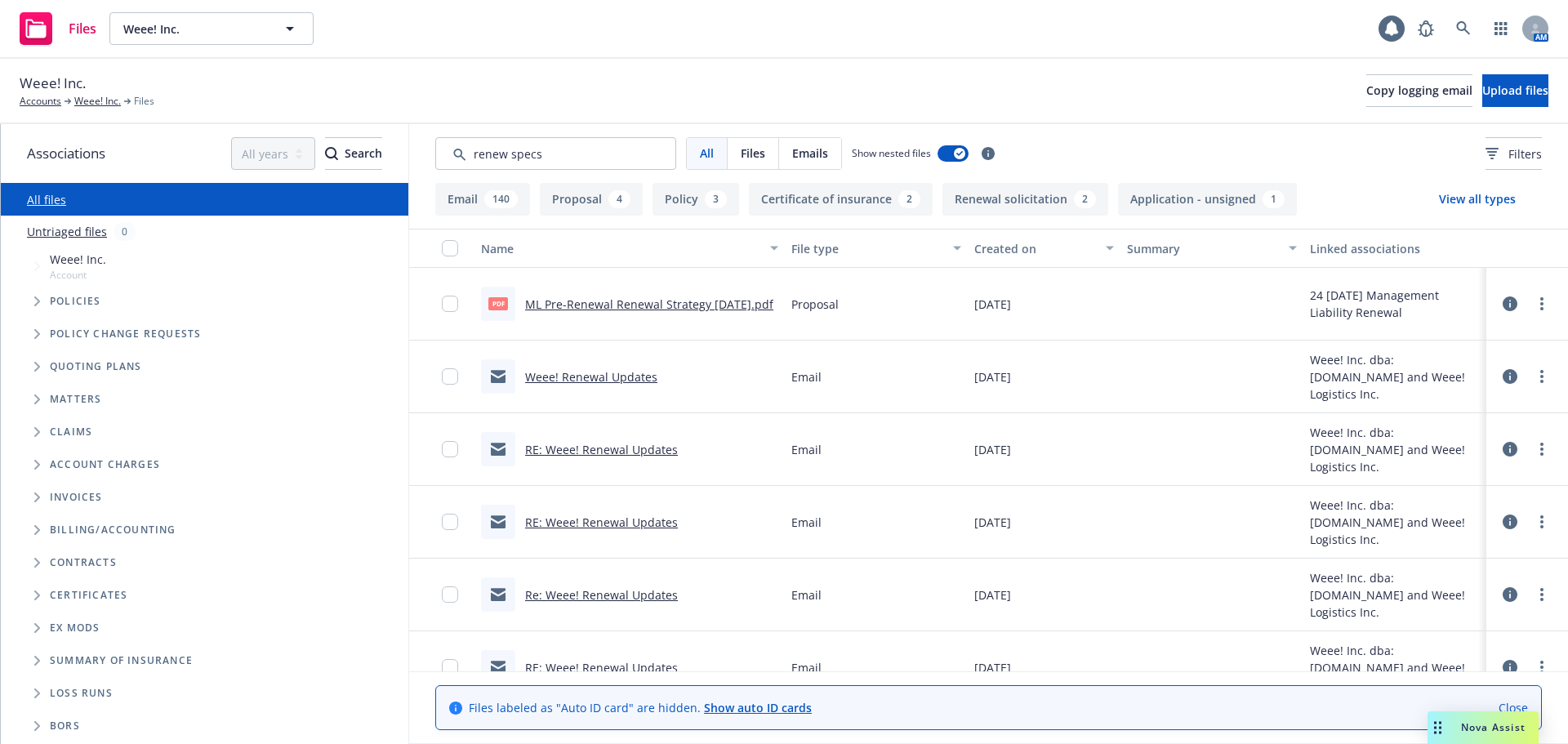
type input "renew specs"
click at [39, 364] on icon "Tree Example" at bounding box center [38, 366] width 7 height 9
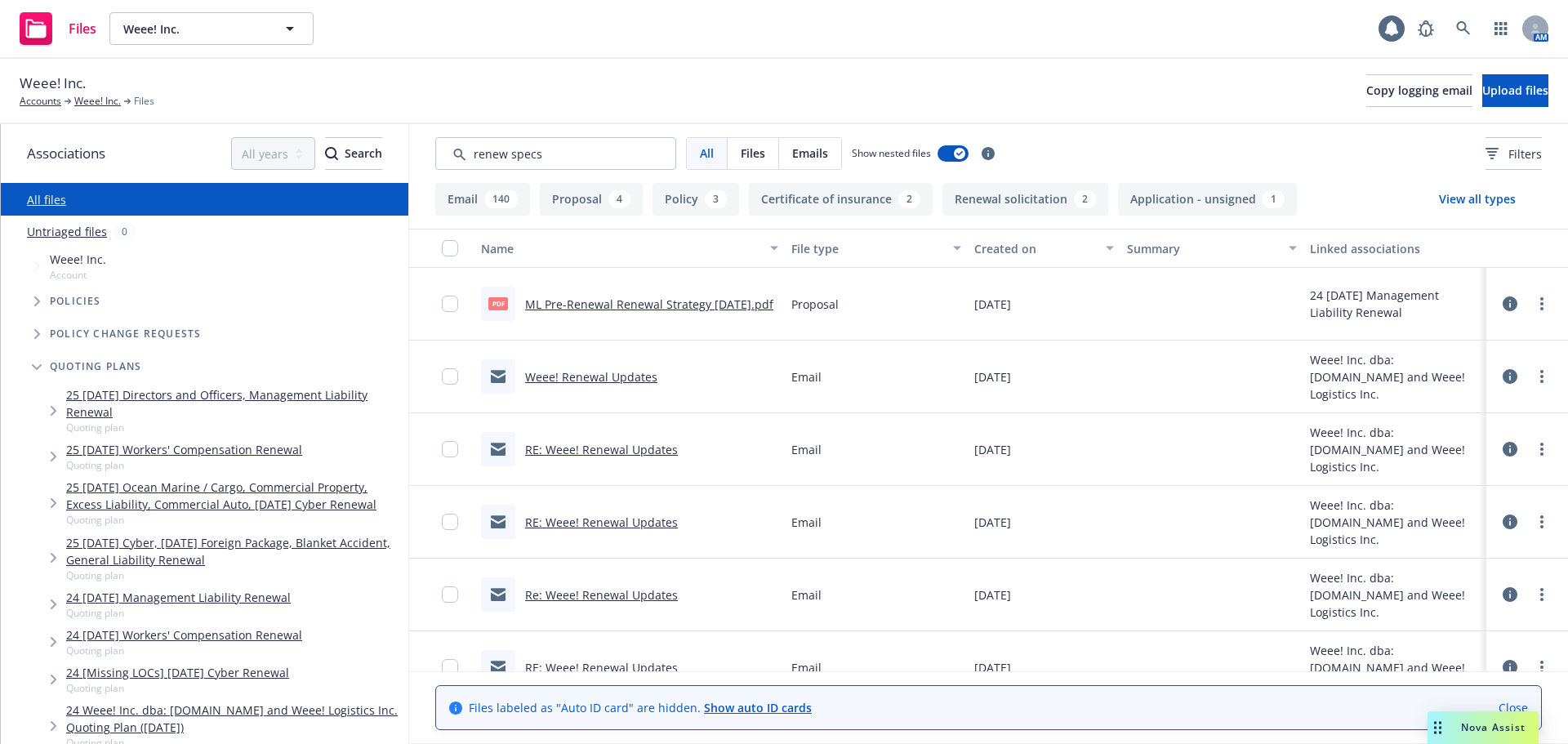
click at [309, 497] on link "25 07/01/25 Ocean Marine / Cargo, Commercial Property, Excess Liability, Commer…" at bounding box center [233, 496] width 335 height 34
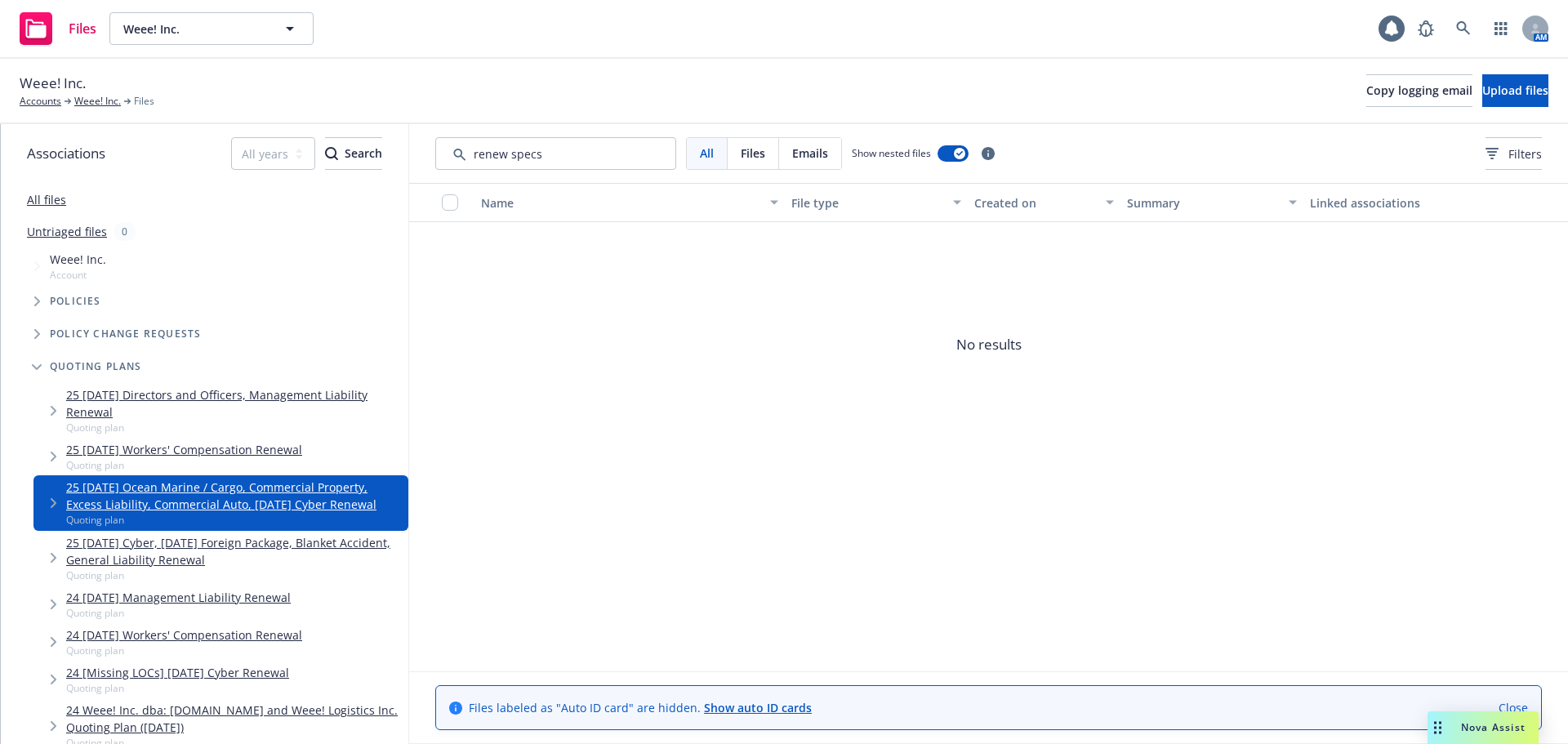
click at [51, 498] on span "Tree Example" at bounding box center [53, 503] width 26 height 26
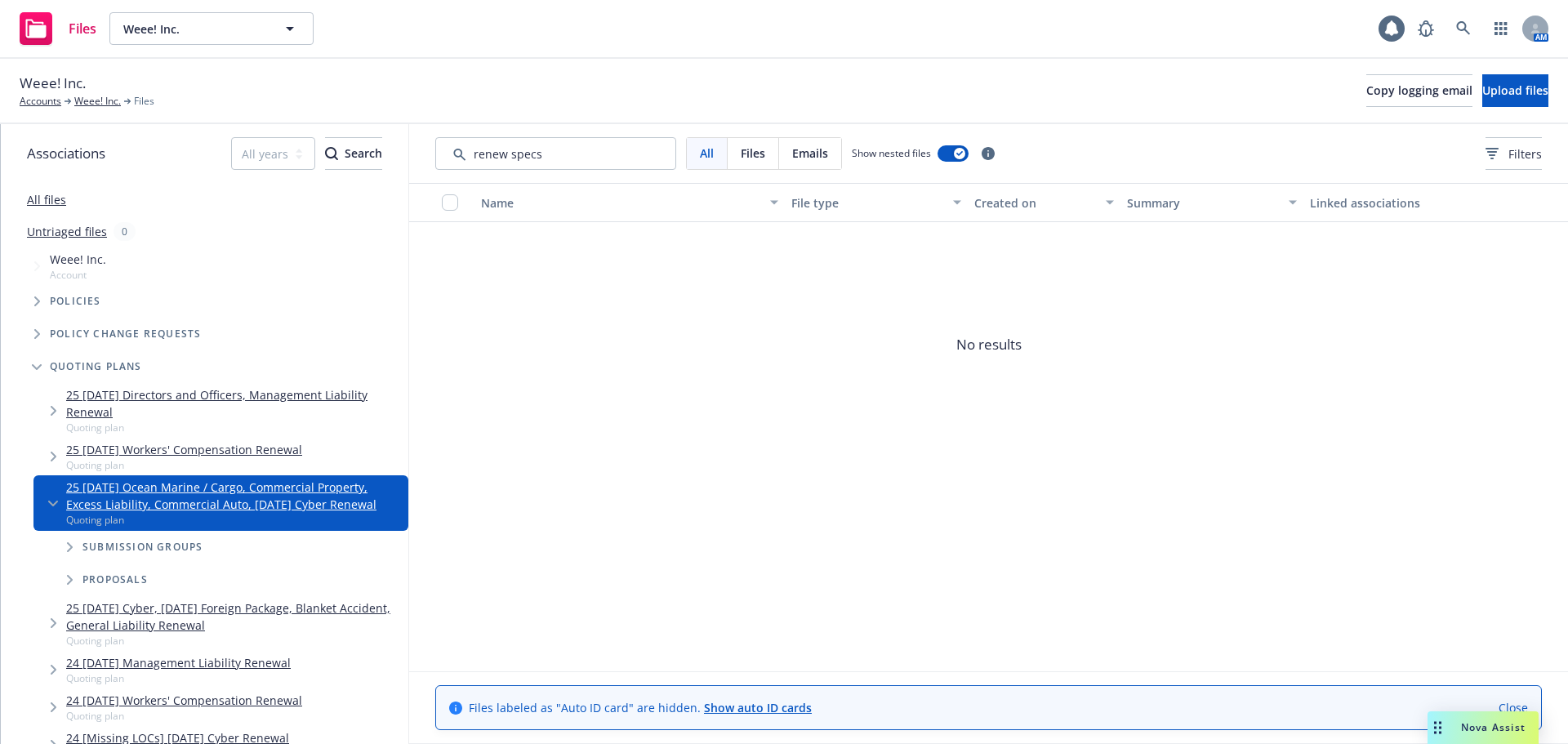
click at [166, 559] on div "Submission groups" at bounding box center [229, 547] width 359 height 33
click at [178, 547] on span "Submission groups" at bounding box center [142, 547] width 120 height 9
click at [140, 575] on span "Proposals" at bounding box center [115, 579] width 65 height 9
drag, startPoint x: 57, startPoint y: 499, endPoint x: 93, endPoint y: 506, distance: 36.7
click at [58, 500] on span "Tree Example" at bounding box center [53, 503] width 26 height 26
